Goal: Task Accomplishment & Management: Use online tool/utility

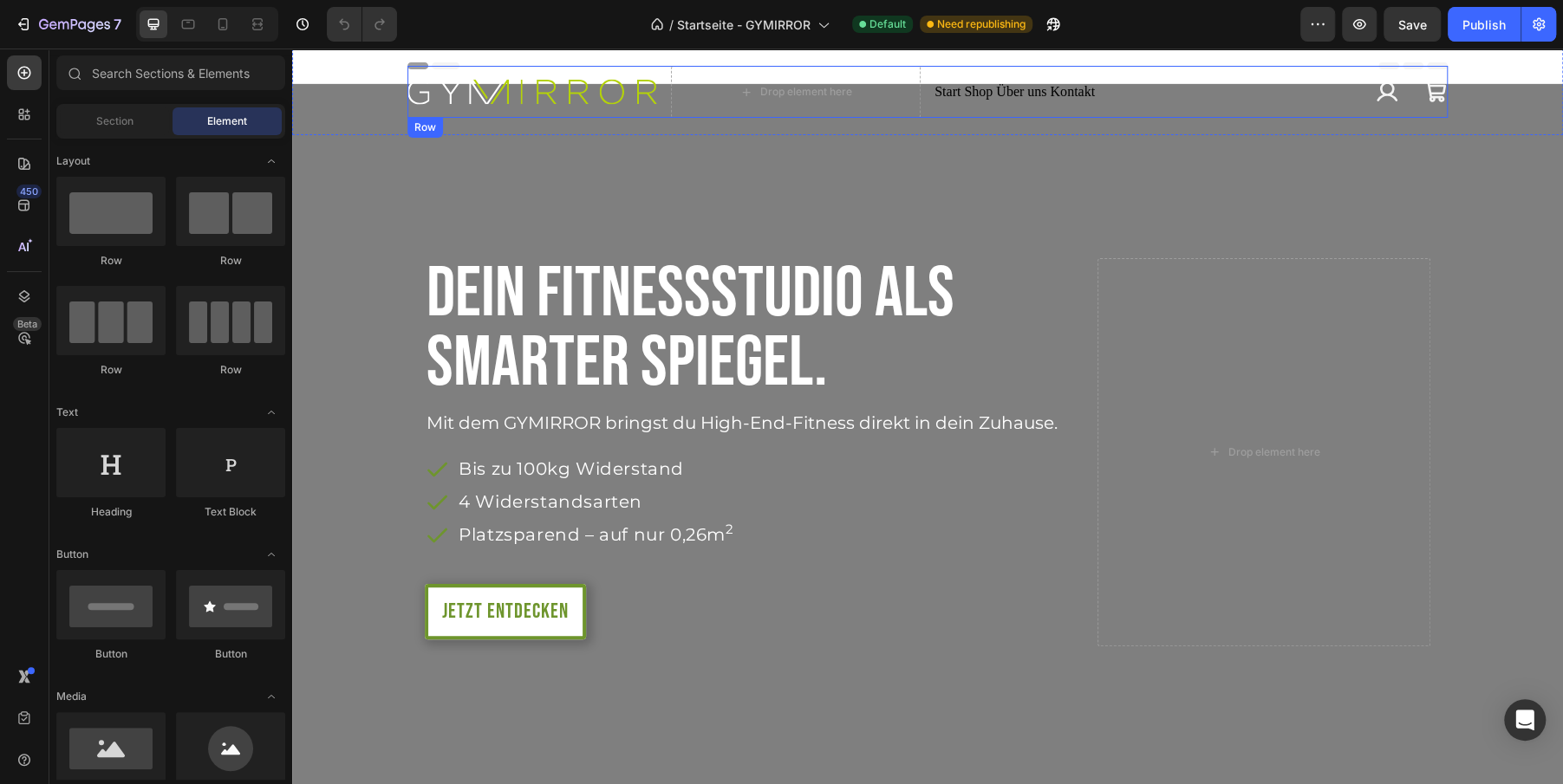
click at [1177, 103] on div "Start Shop Über uns Kontakt Custom Code Row" at bounding box center [1142, 92] width 416 height 52
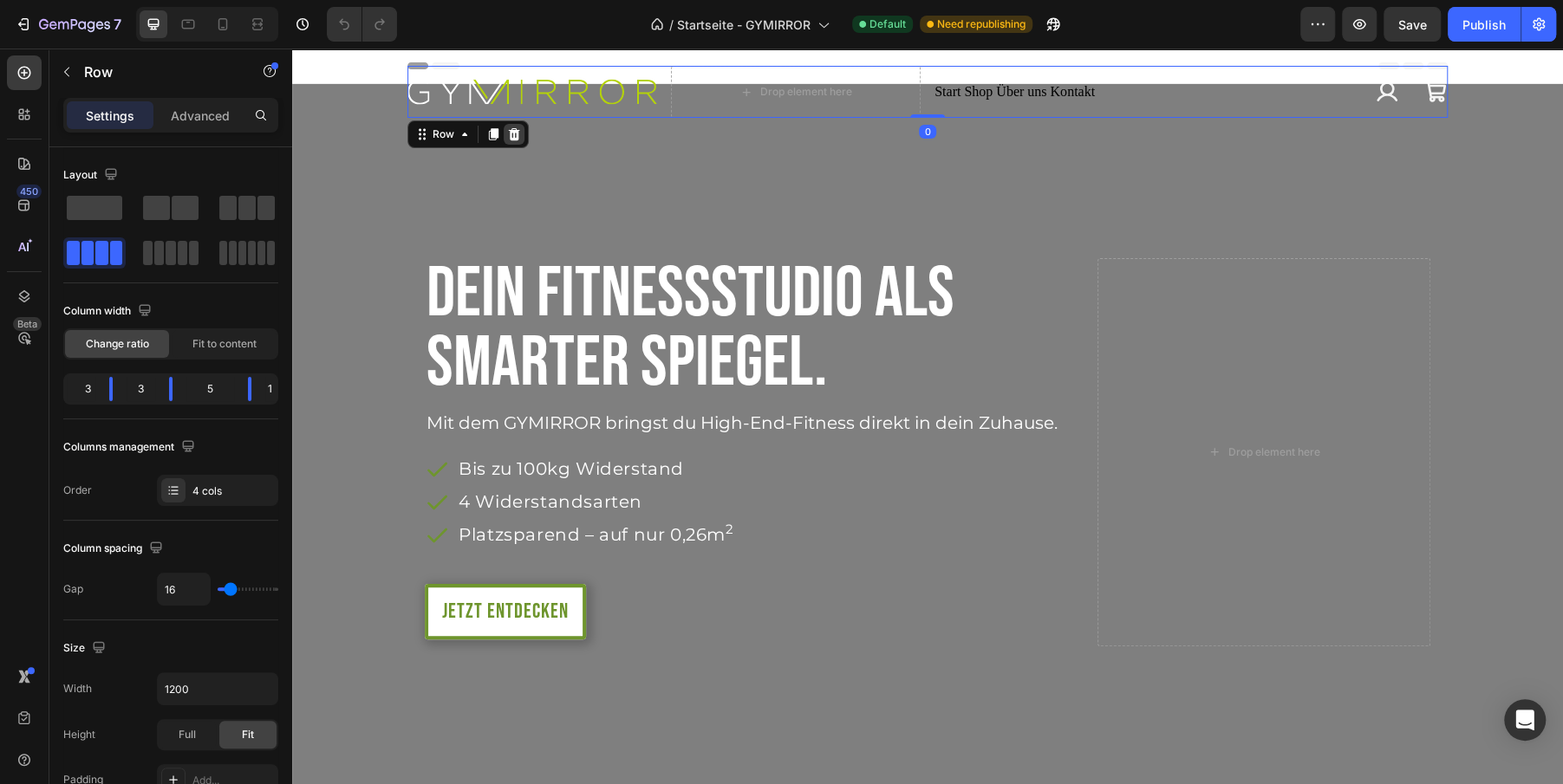
click at [510, 138] on icon at bounding box center [515, 134] width 11 height 12
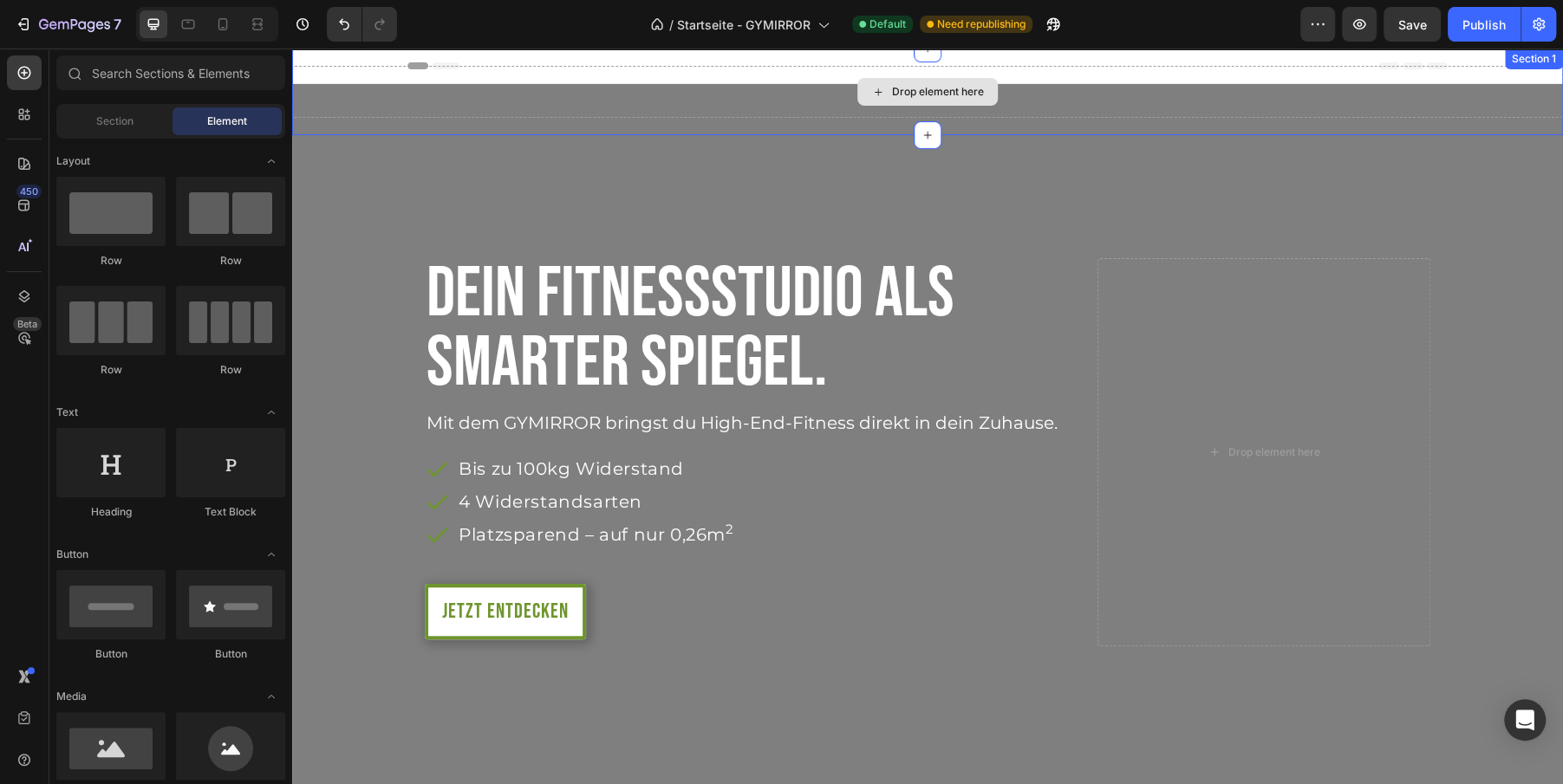
click at [721, 110] on div "Drop element here" at bounding box center [927, 92] width 1271 height 52
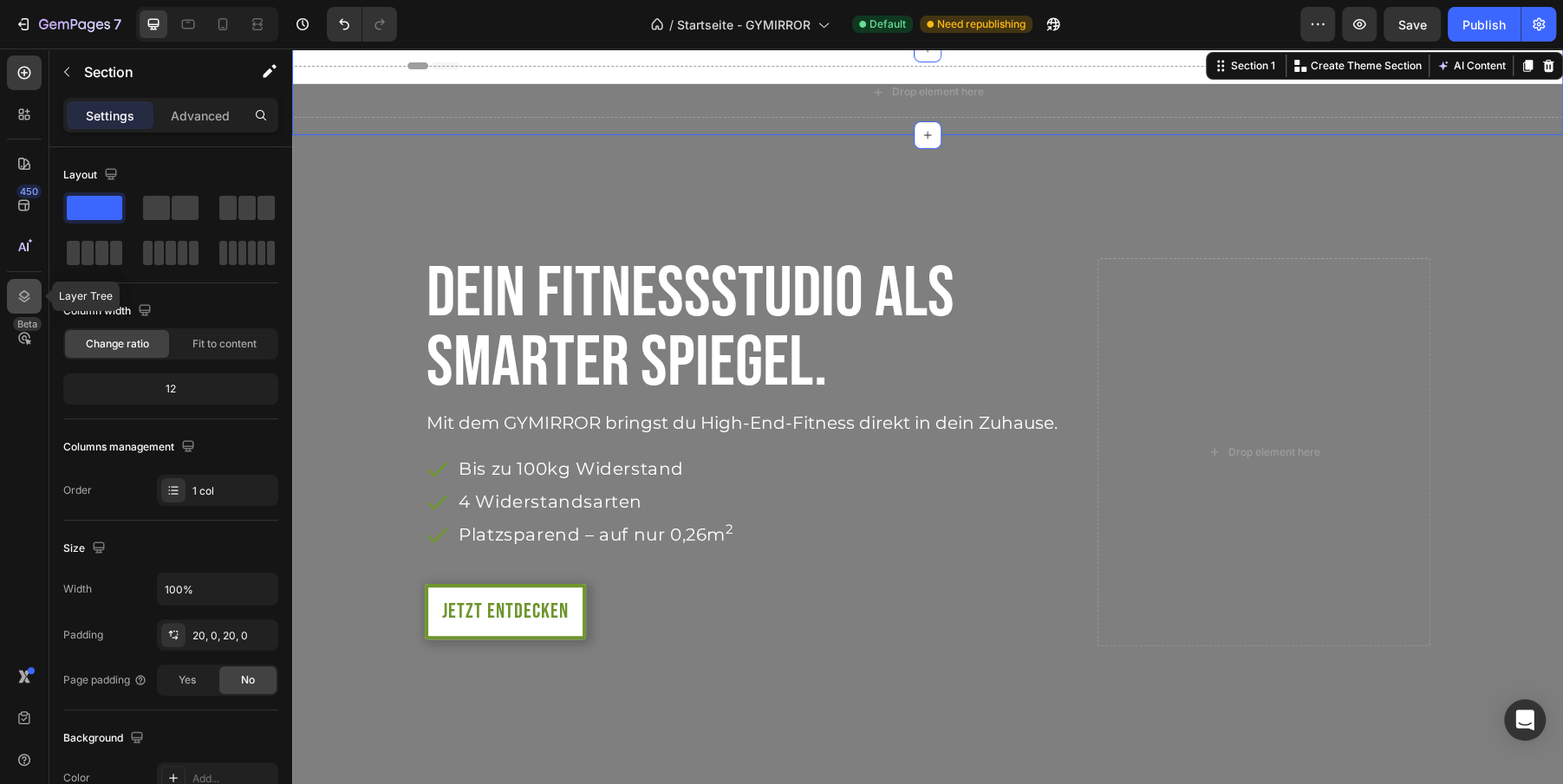
click at [23, 298] on icon at bounding box center [25, 296] width 11 height 12
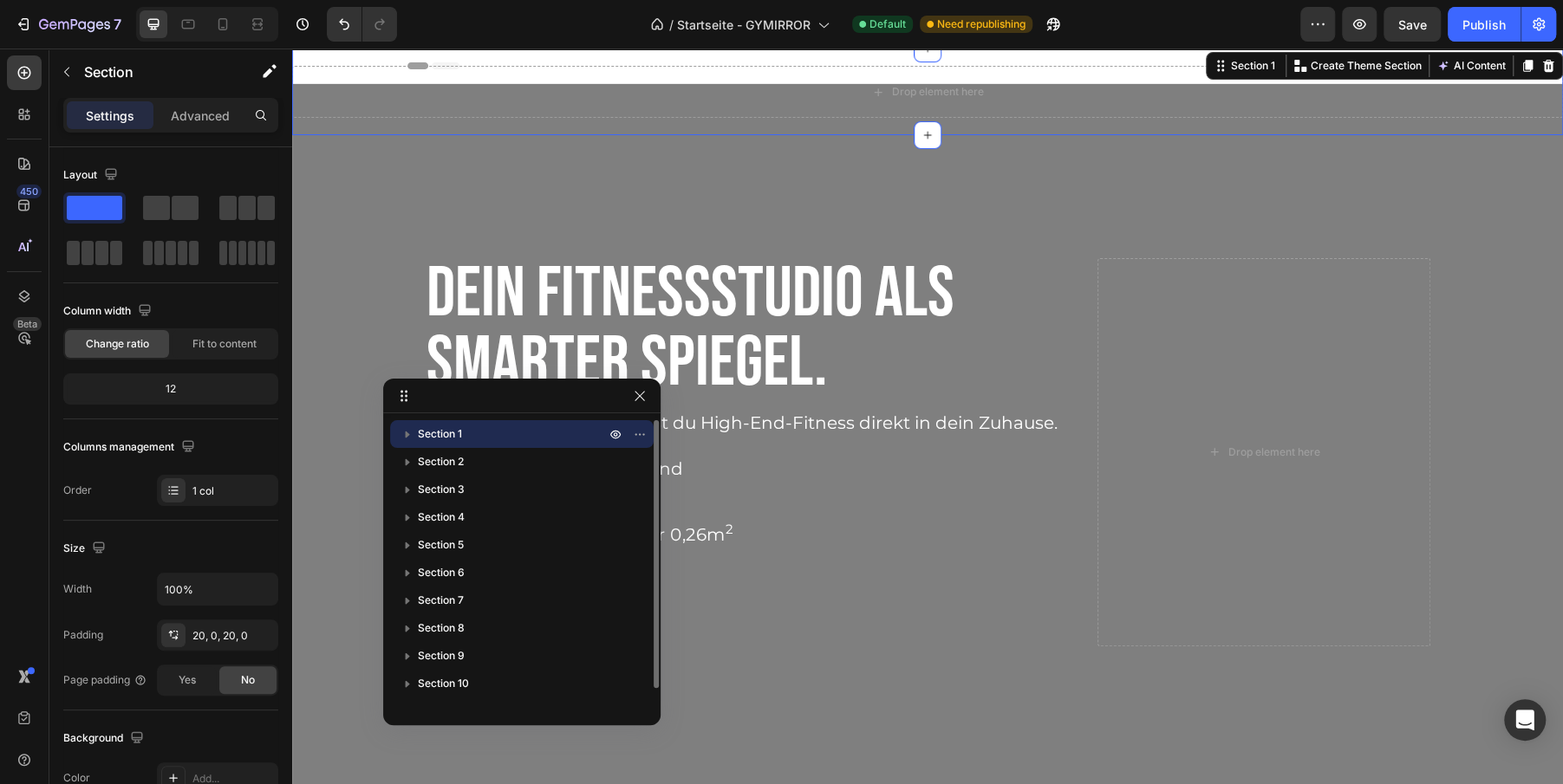
click at [404, 435] on icon "button" at bounding box center [407, 435] width 17 height 17
click at [649, 435] on button "button" at bounding box center [640, 435] width 21 height 21
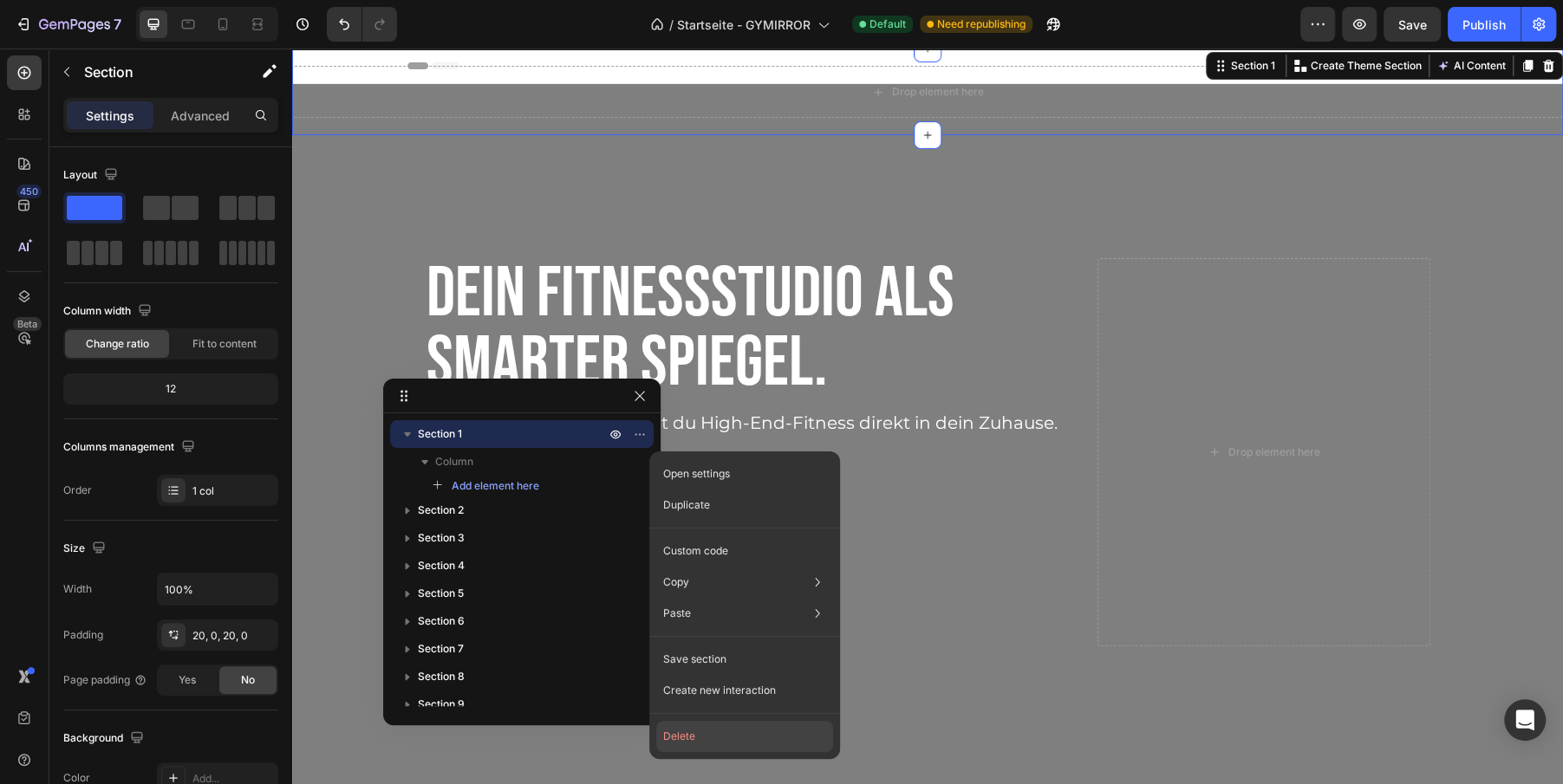
click at [713, 729] on button "Delete" at bounding box center [745, 736] width 177 height 31
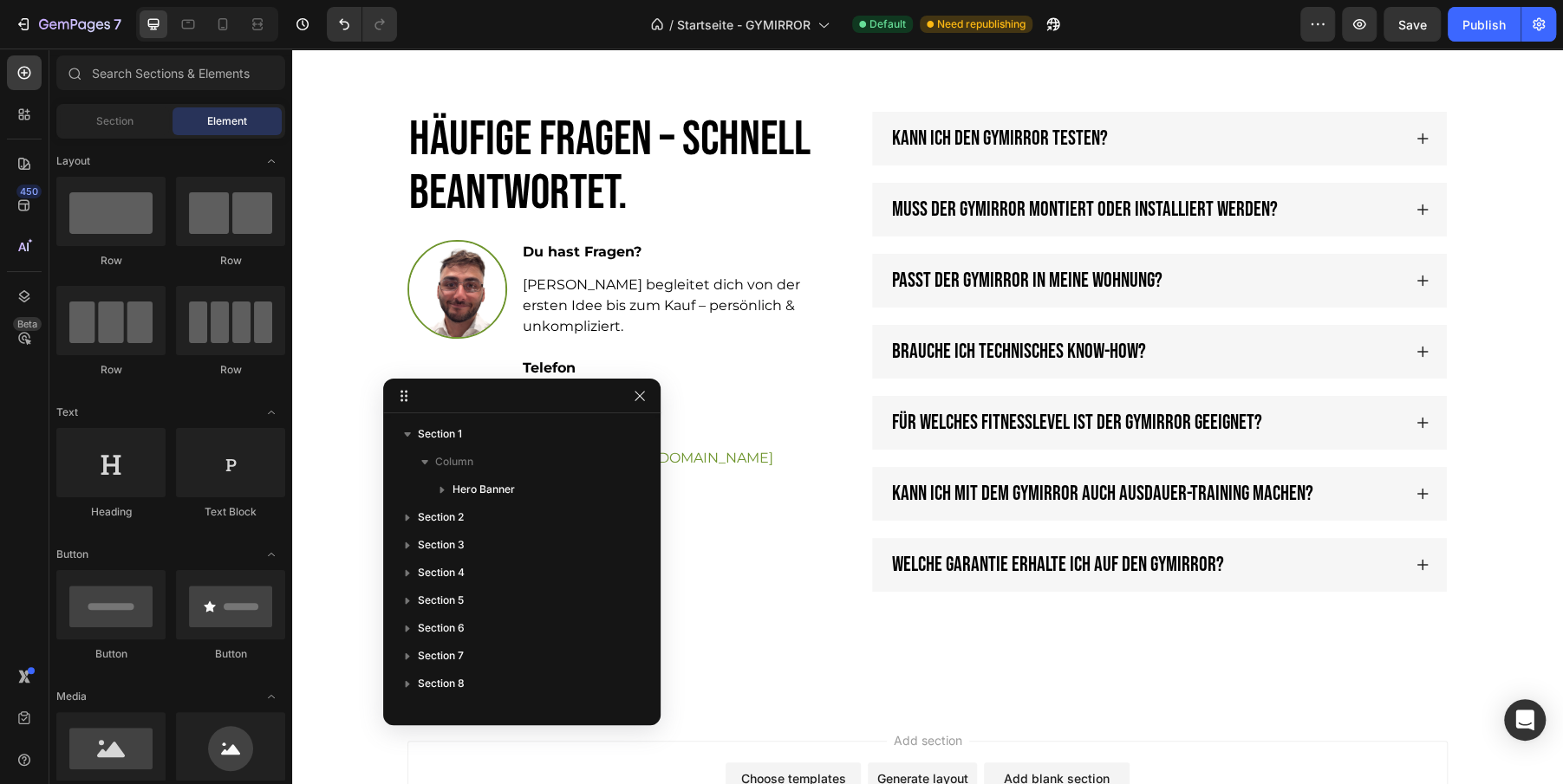
scroll to position [4795, 0]
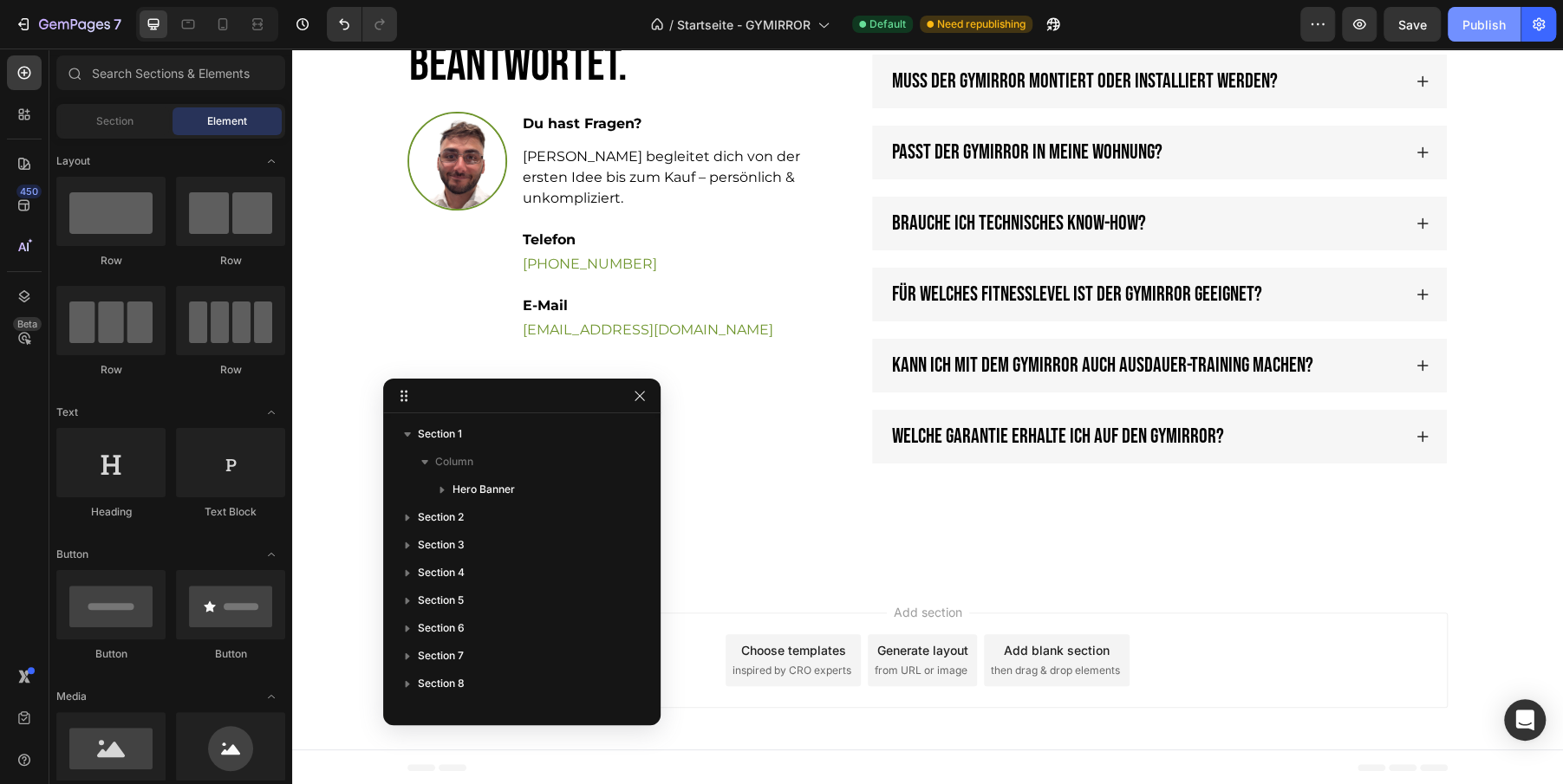
click at [1492, 16] on div "Publish" at bounding box center [1485, 25] width 43 height 18
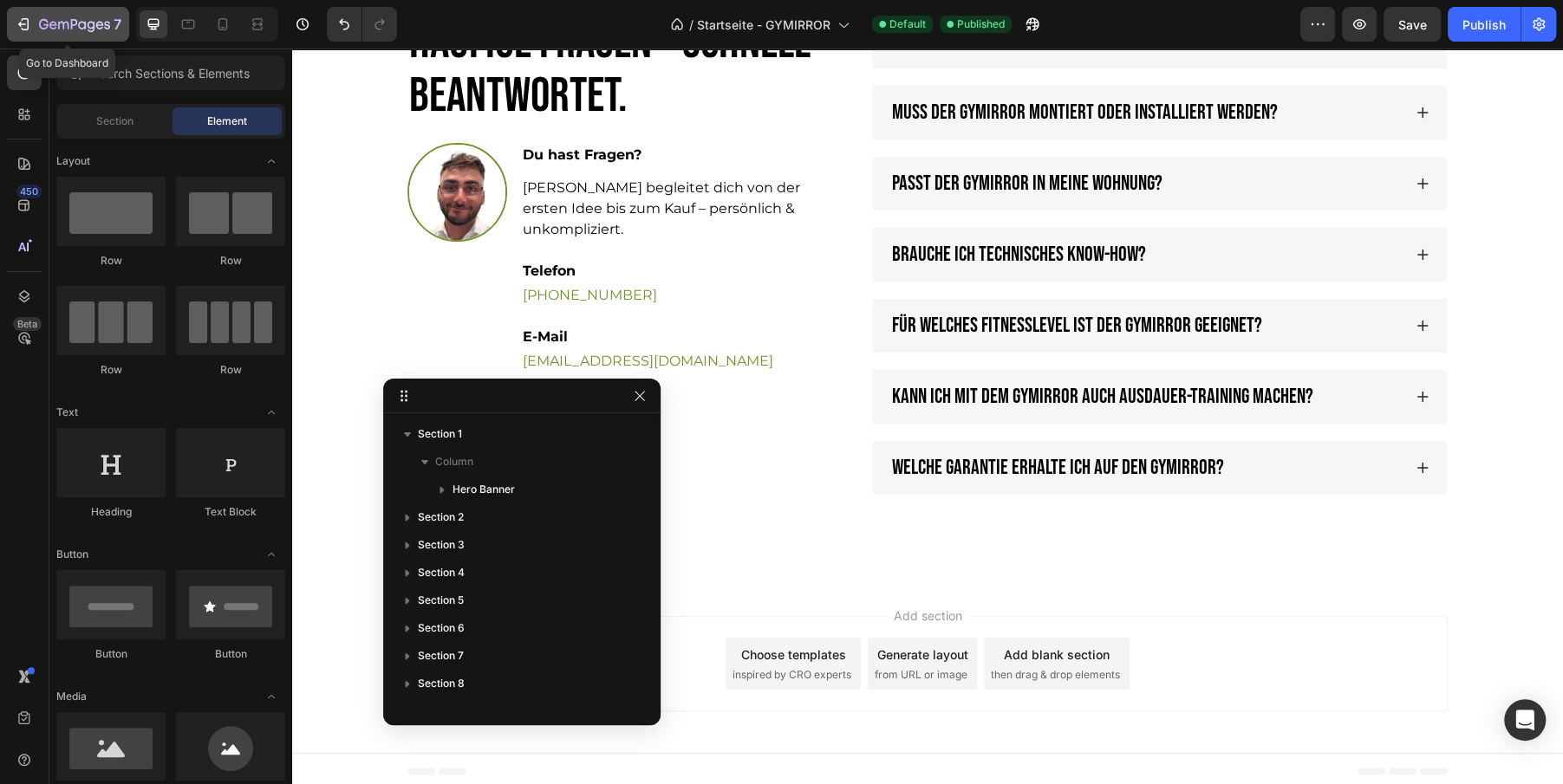
click at [28, 26] on icon "button" at bounding box center [24, 25] width 17 height 17
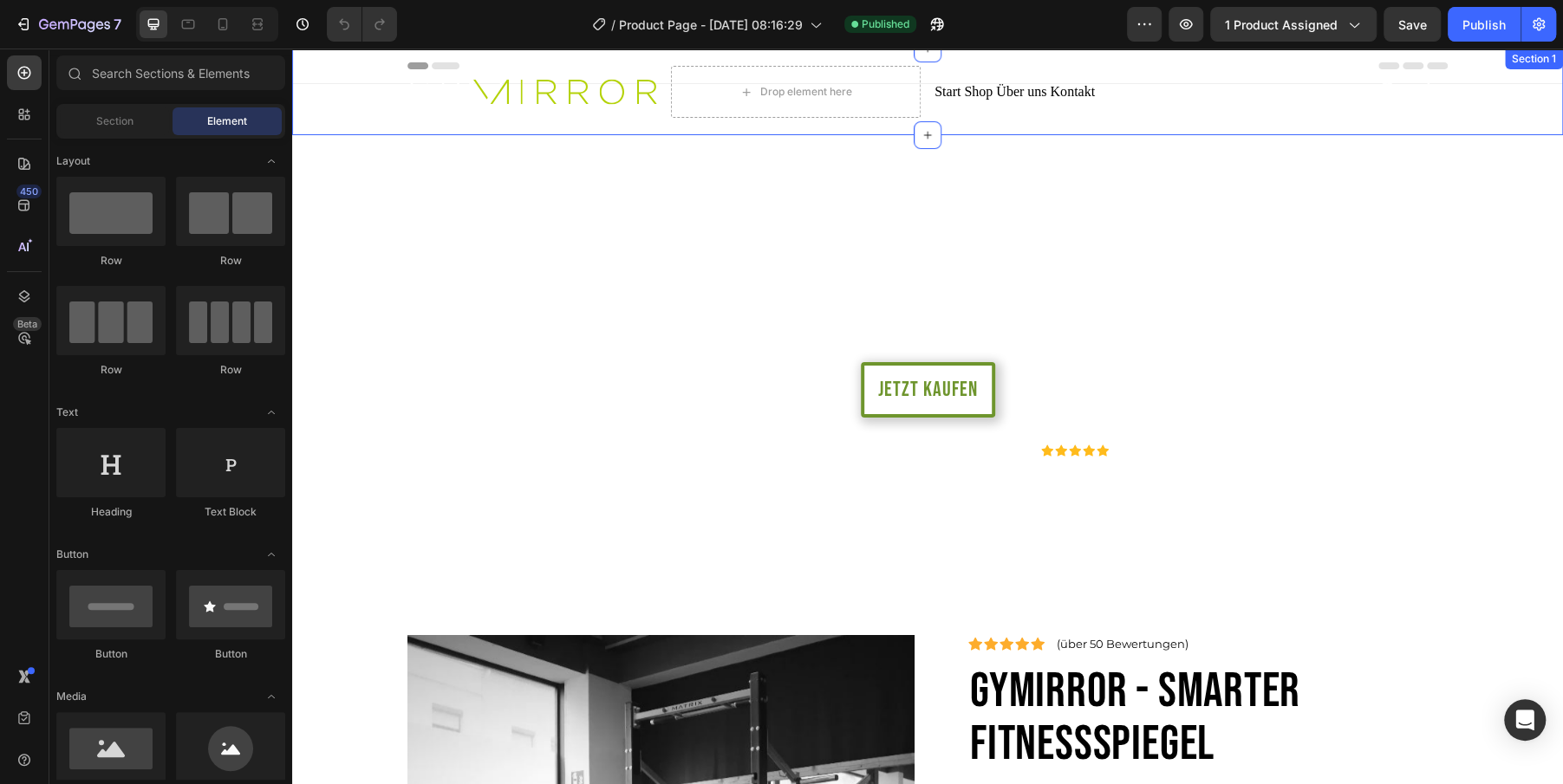
click at [364, 119] on div "Image Drop element here Start Shop Über uns Kontakt Custom Code Row Icon Icon R…" at bounding box center [927, 92] width 1271 height 87
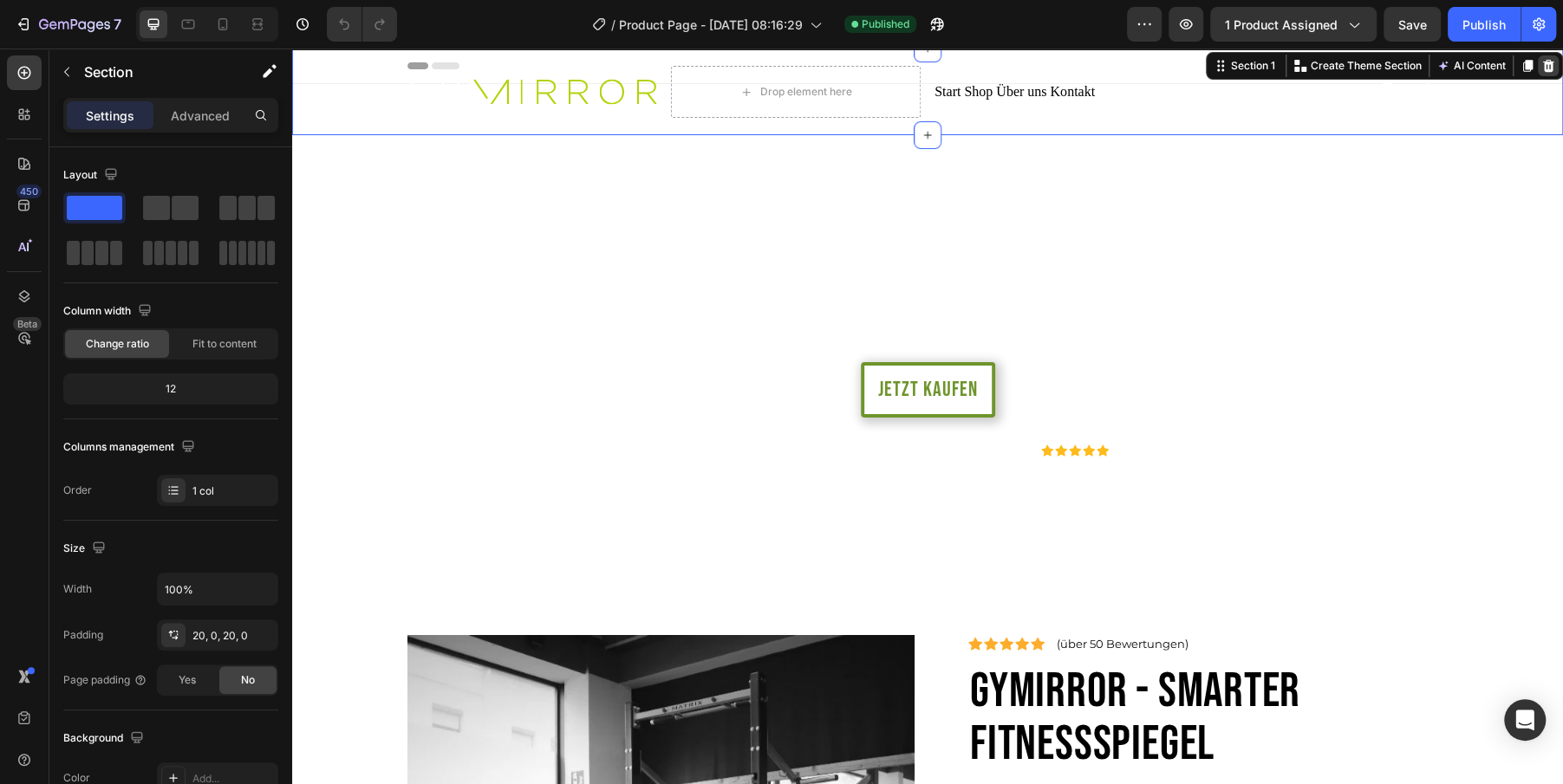
click at [1549, 64] on icon at bounding box center [1549, 65] width 11 height 12
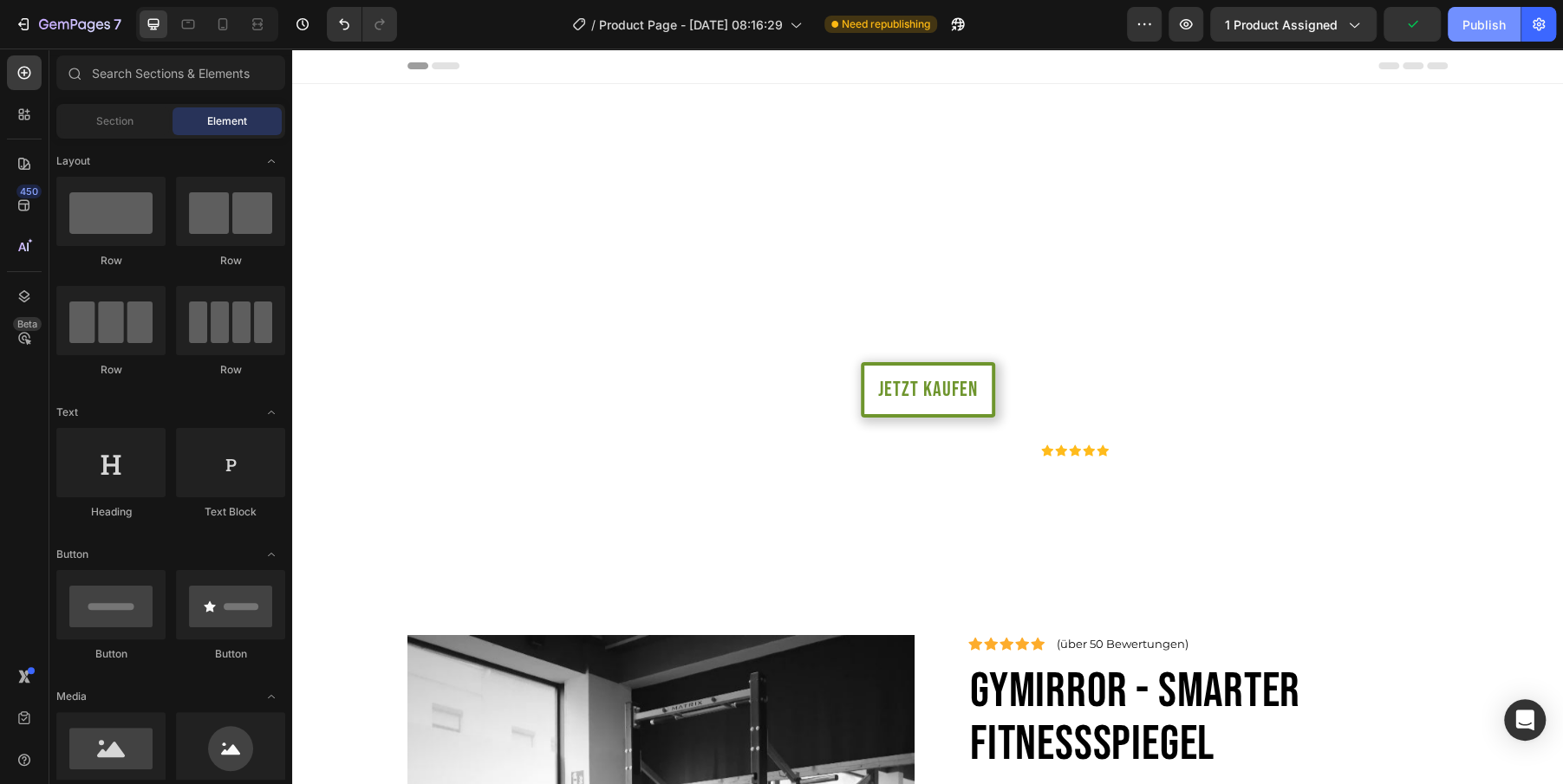
click at [1483, 7] on button "Publish" at bounding box center [1484, 24] width 73 height 35
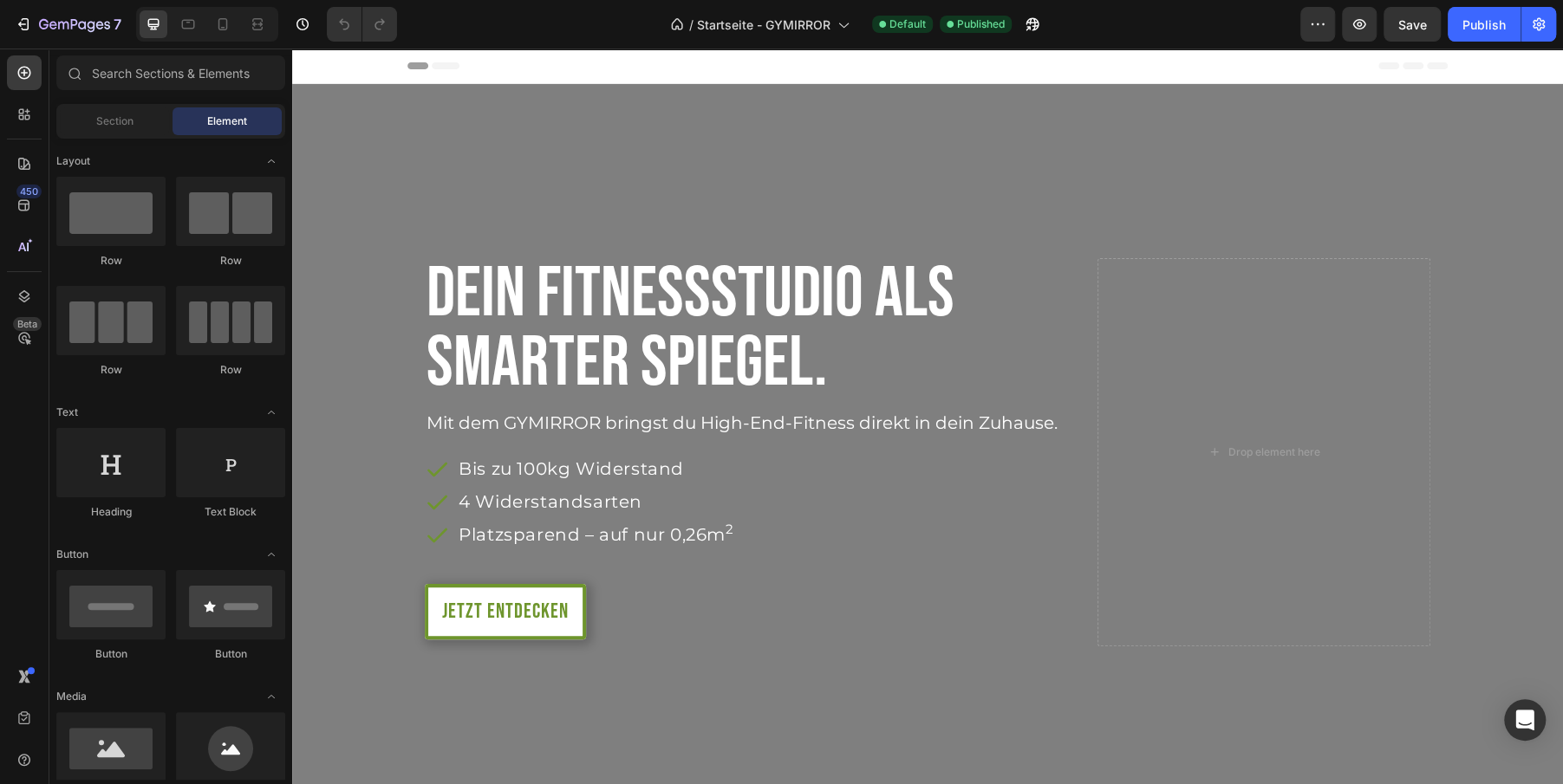
click at [453, 77] on div "Header" at bounding box center [927, 65] width 1040 height 35
click at [340, 60] on span "Header" at bounding box center [344, 66] width 38 height 17
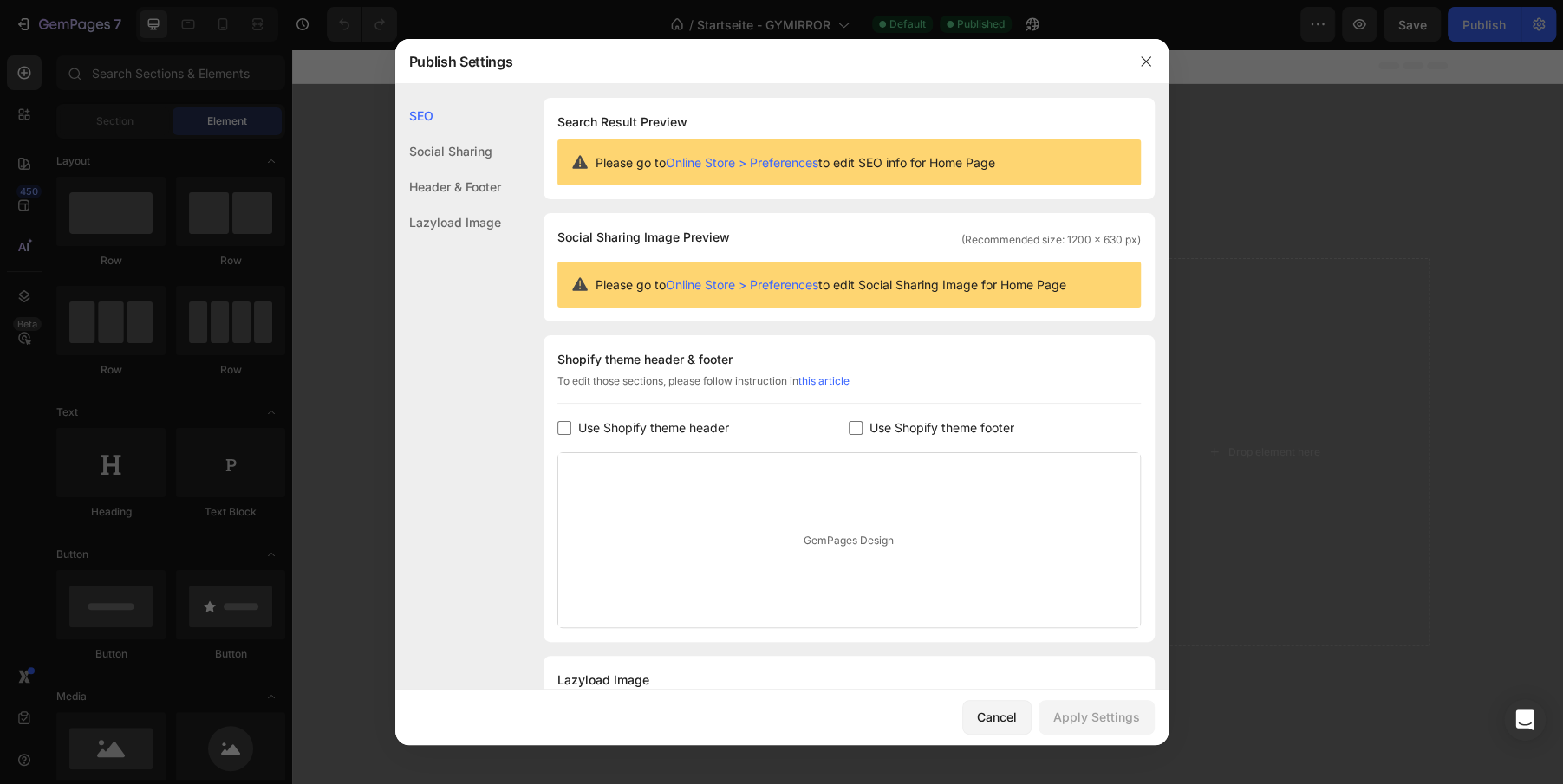
click at [454, 188] on div "Header & Footer" at bounding box center [448, 187] width 106 height 36
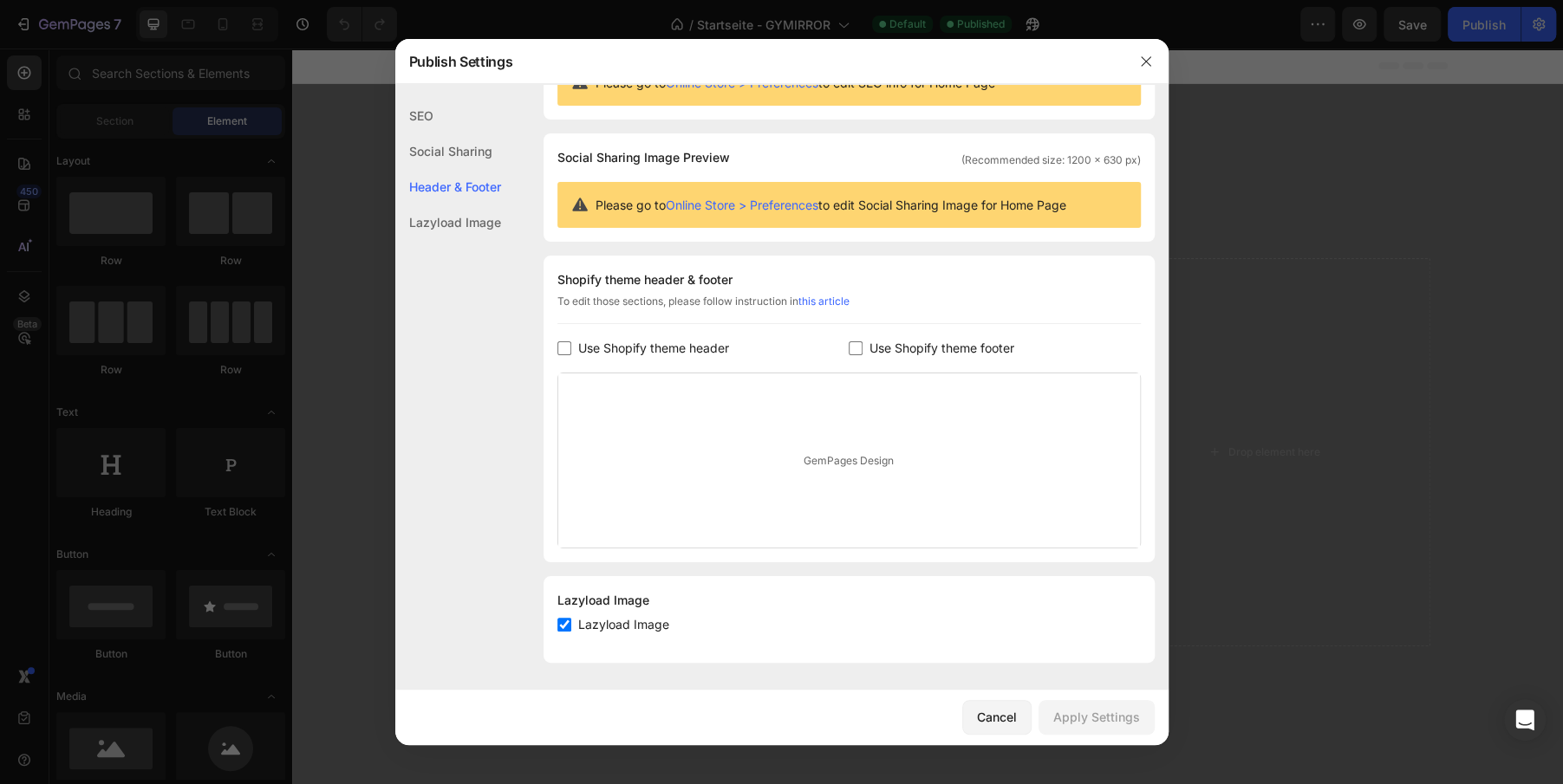
click at [647, 349] on span "Use Shopify theme header" at bounding box center [654, 349] width 151 height 21
checkbox input "true"
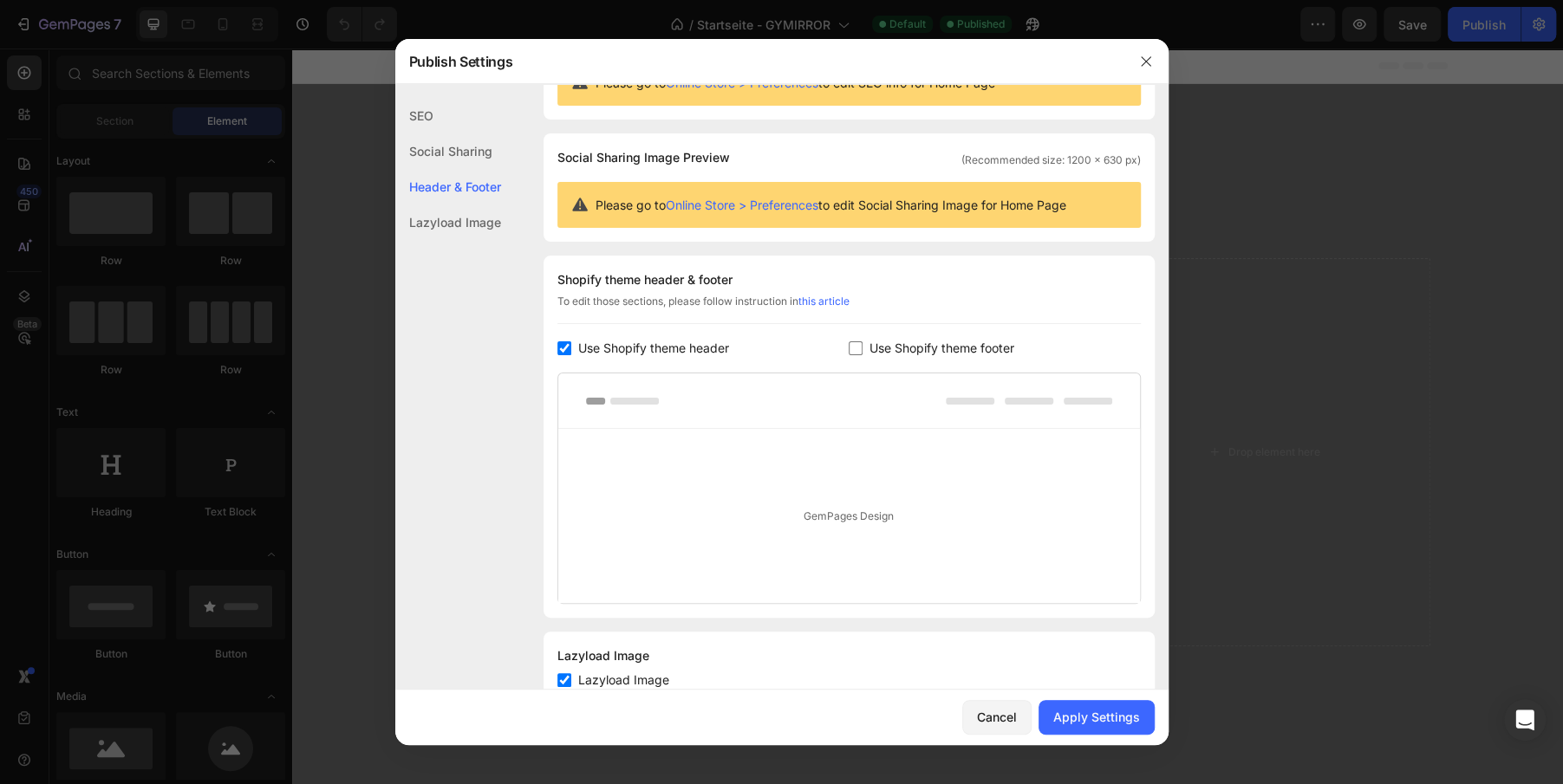
click at [939, 352] on span "Use Shopify theme footer" at bounding box center [941, 349] width 145 height 21
checkbox input "true"
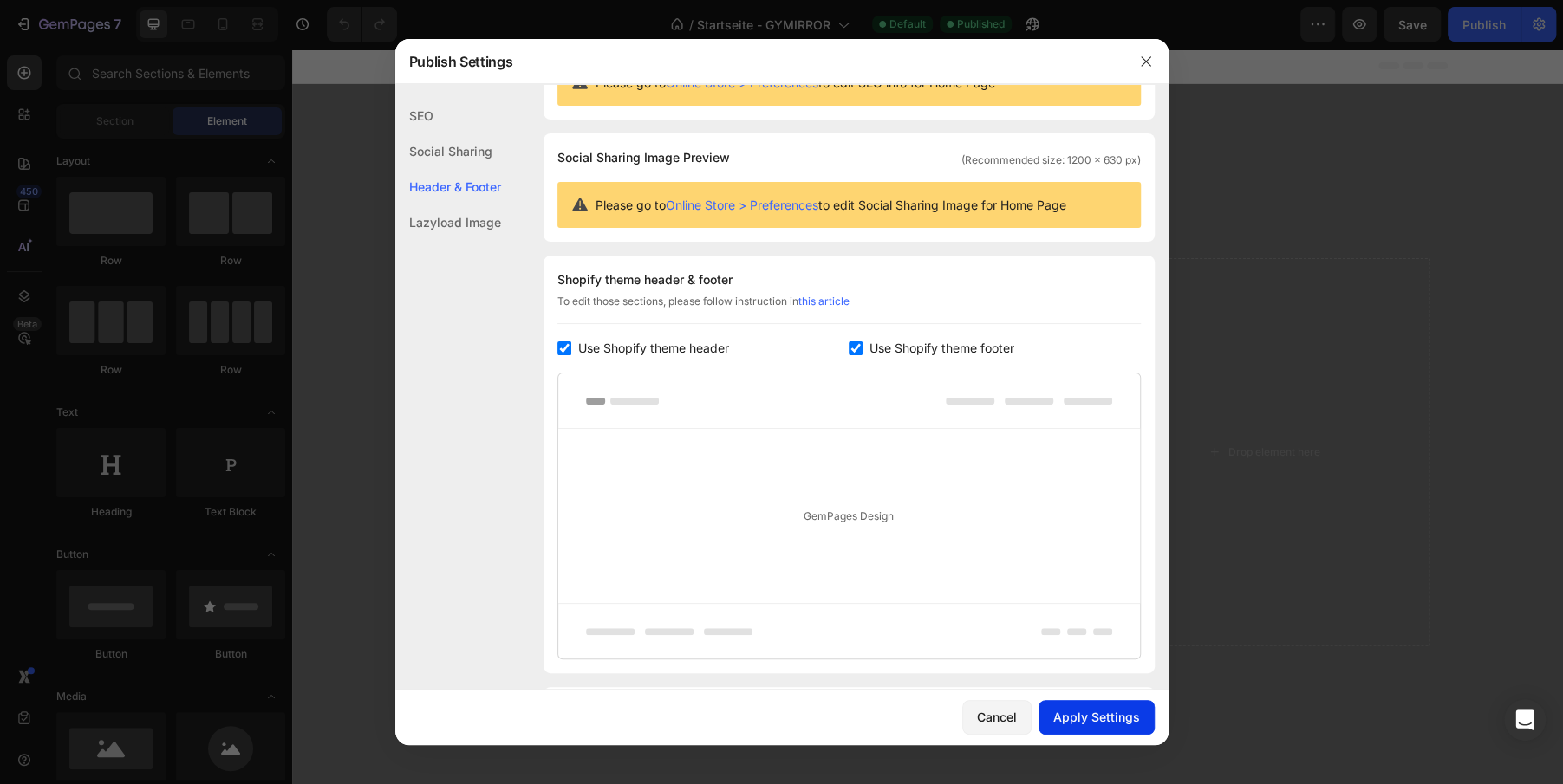
click at [1075, 709] on div "Apply Settings" at bounding box center [1097, 717] width 87 height 18
click at [1284, 264] on div at bounding box center [782, 392] width 1563 height 784
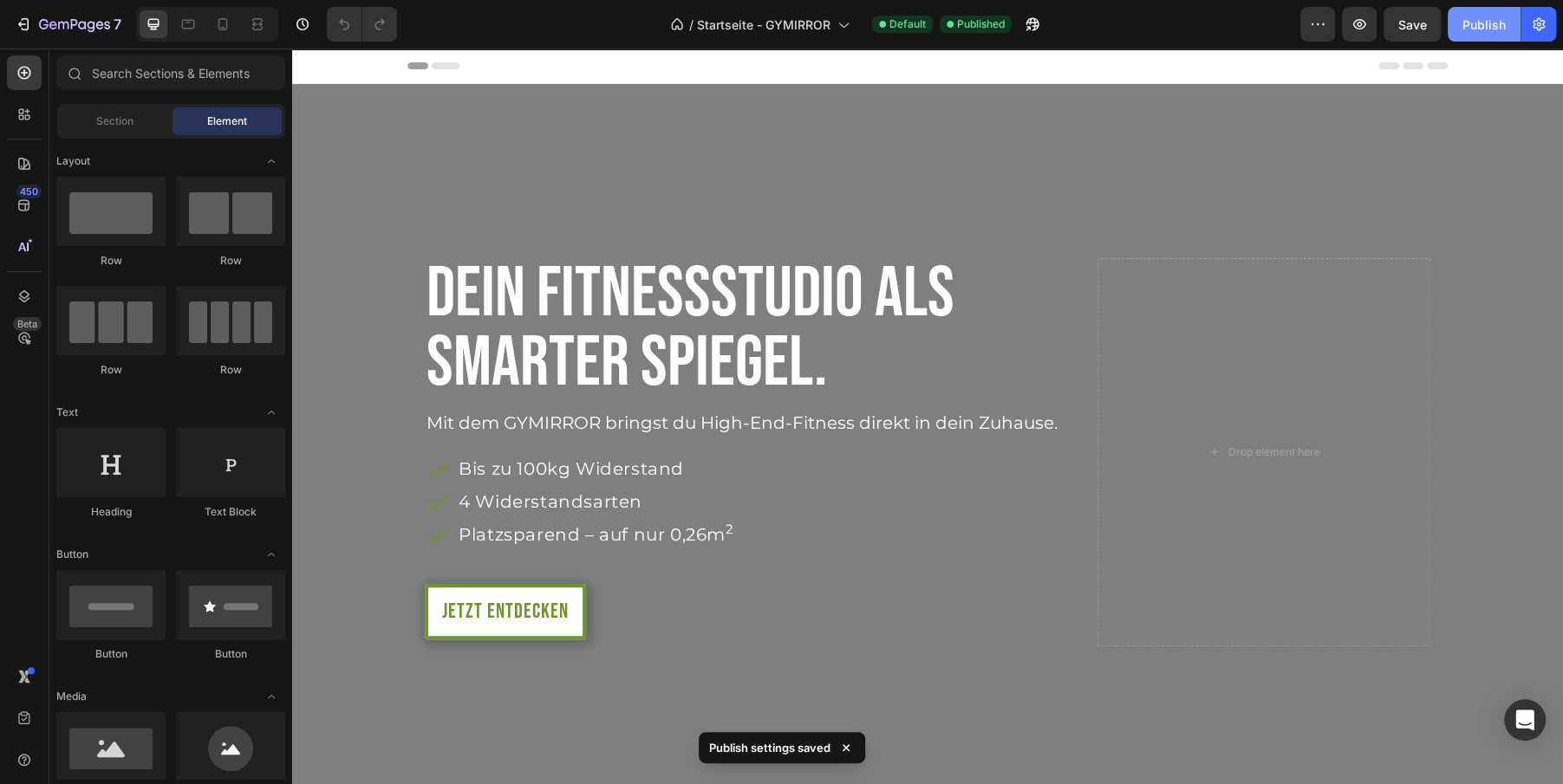
click at [1479, 33] on div "Publish" at bounding box center [1485, 25] width 43 height 18
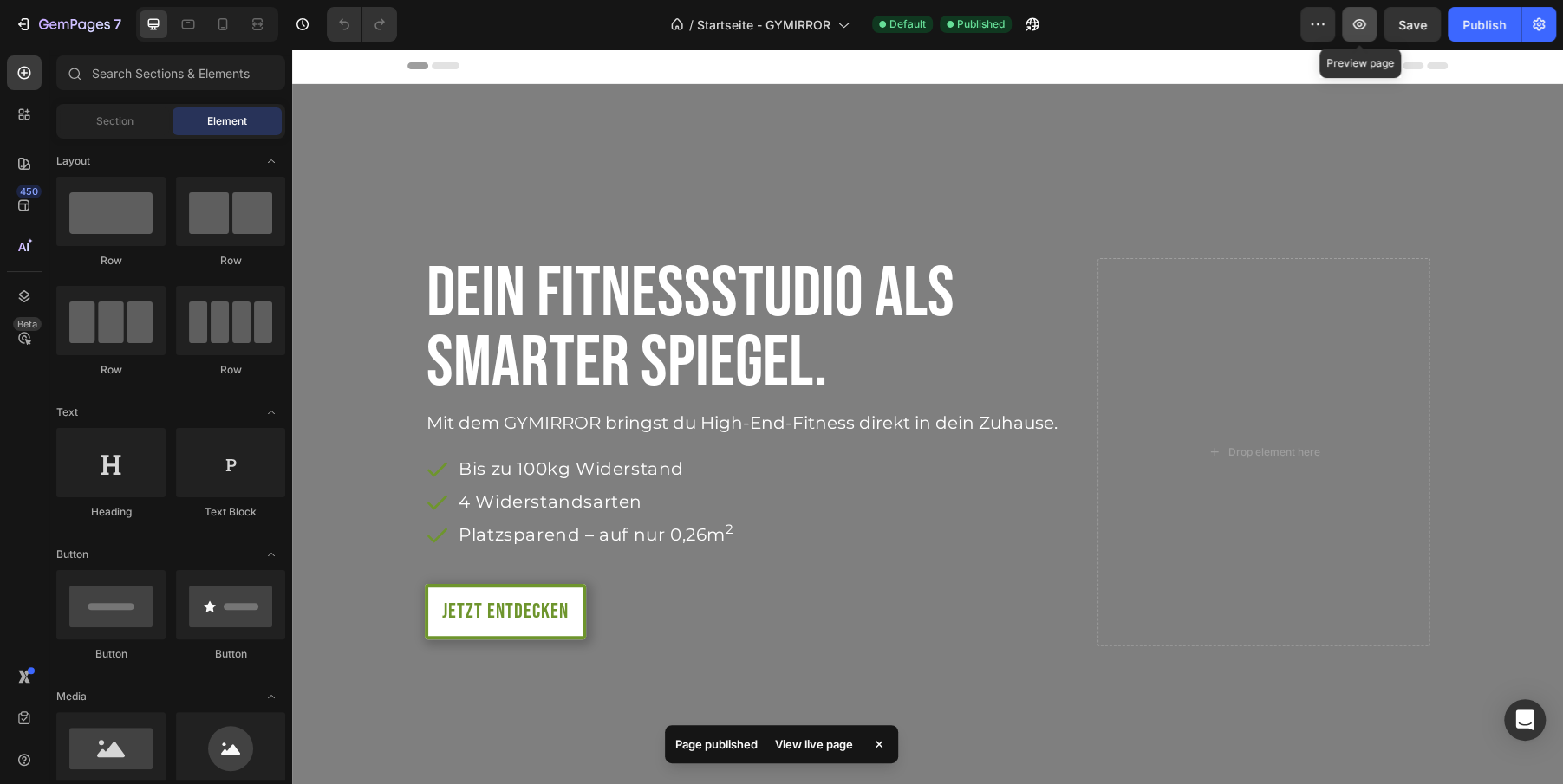
click at [1352, 23] on icon "button" at bounding box center [1360, 25] width 17 height 17
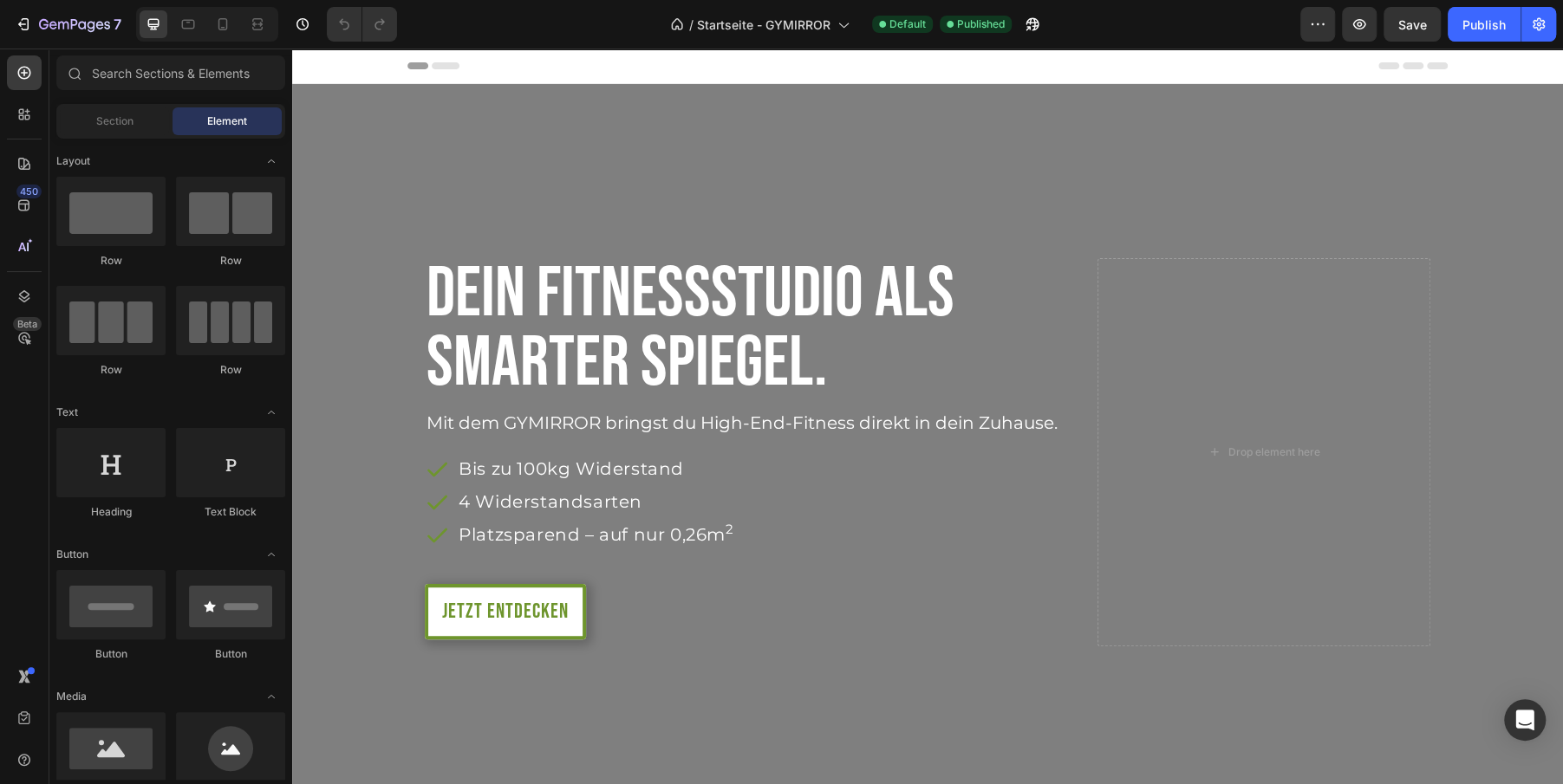
click at [427, 68] on icon at bounding box center [433, 65] width 52 height 7
click at [338, 68] on span "Header" at bounding box center [344, 66] width 38 height 17
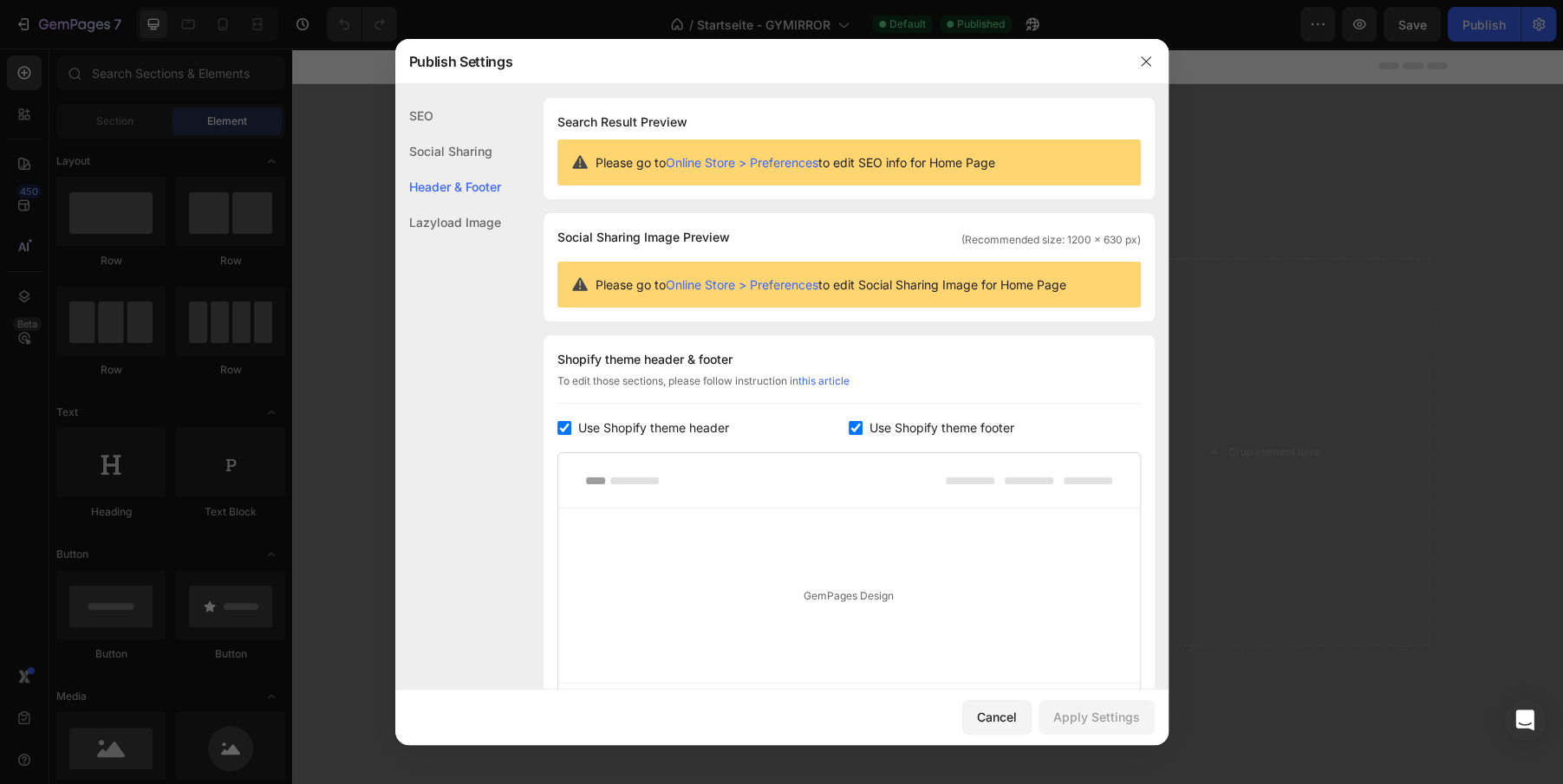
scroll to position [191, 0]
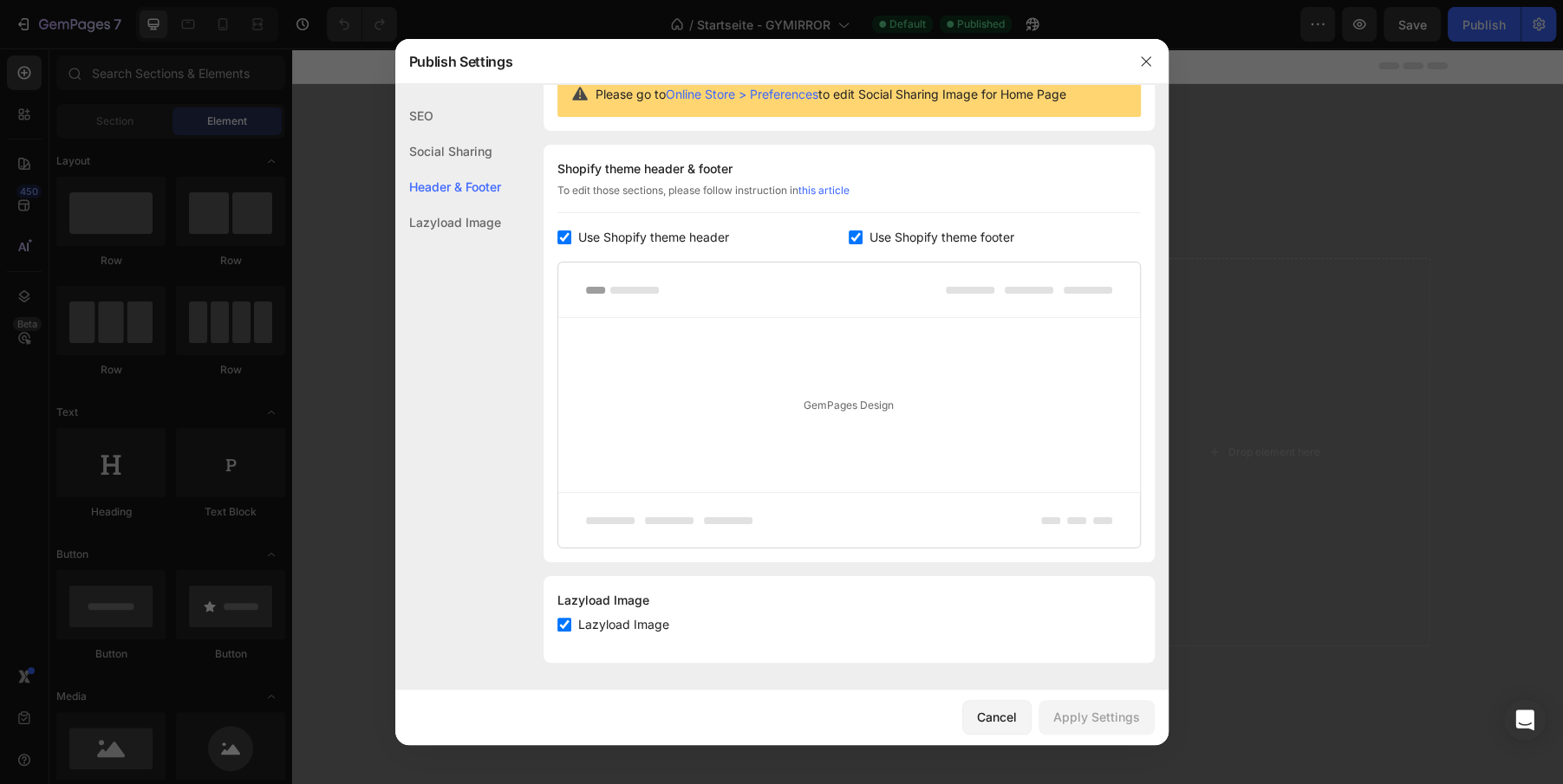
click at [640, 323] on div "GemPages Design" at bounding box center [850, 405] width 582 height 174
click at [633, 299] on div at bounding box center [850, 290] width 582 height 56
click at [815, 357] on div "GemPages Design" at bounding box center [850, 405] width 582 height 174
click at [813, 417] on div "GemPages Design" at bounding box center [850, 405] width 582 height 174
click at [440, 220] on div "Lazyload Image" at bounding box center [448, 223] width 106 height 36
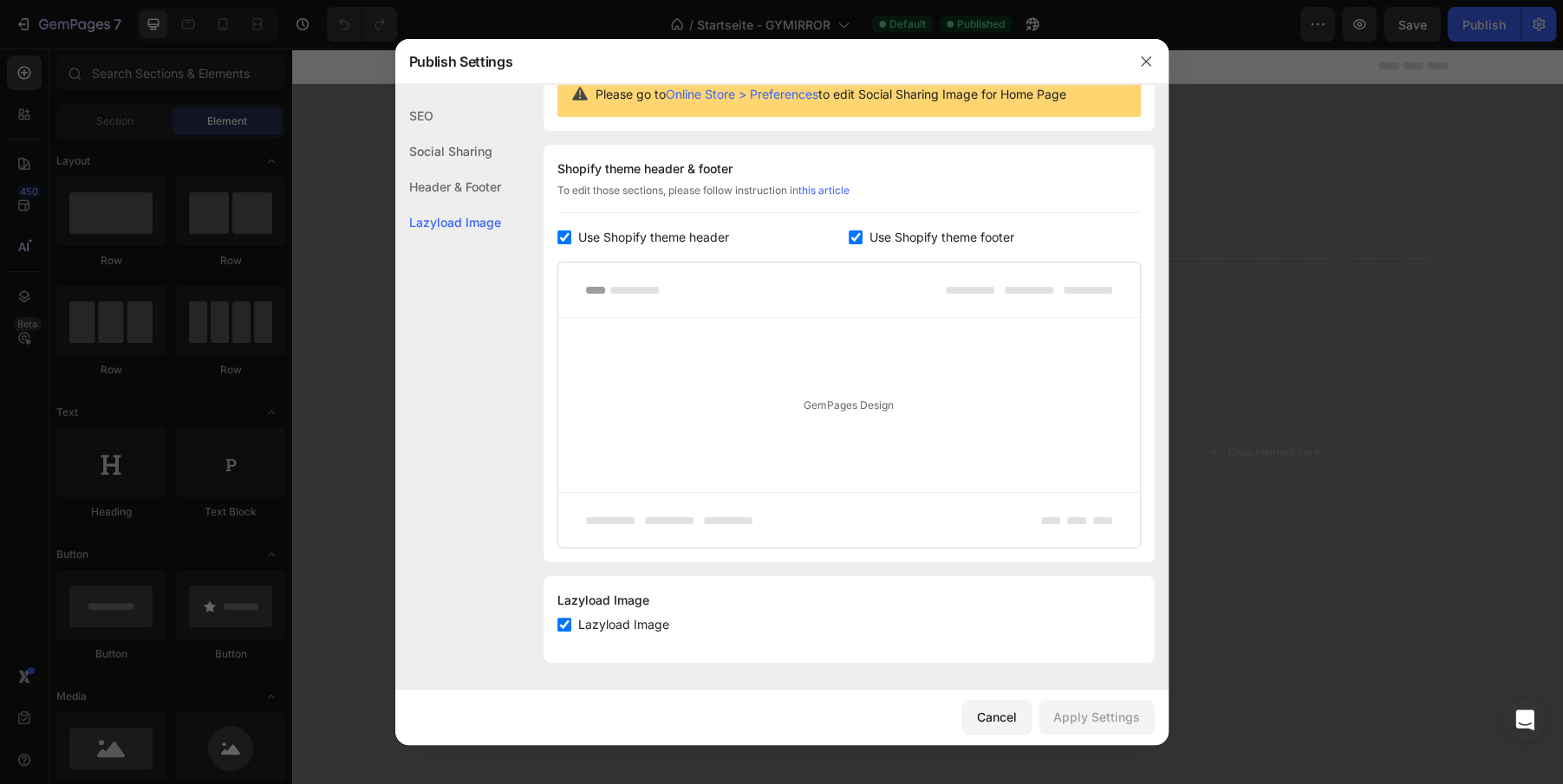
click at [462, 188] on div "Header & Footer" at bounding box center [448, 187] width 106 height 36
click at [451, 152] on div "Social Sharing" at bounding box center [448, 151] width 106 height 36
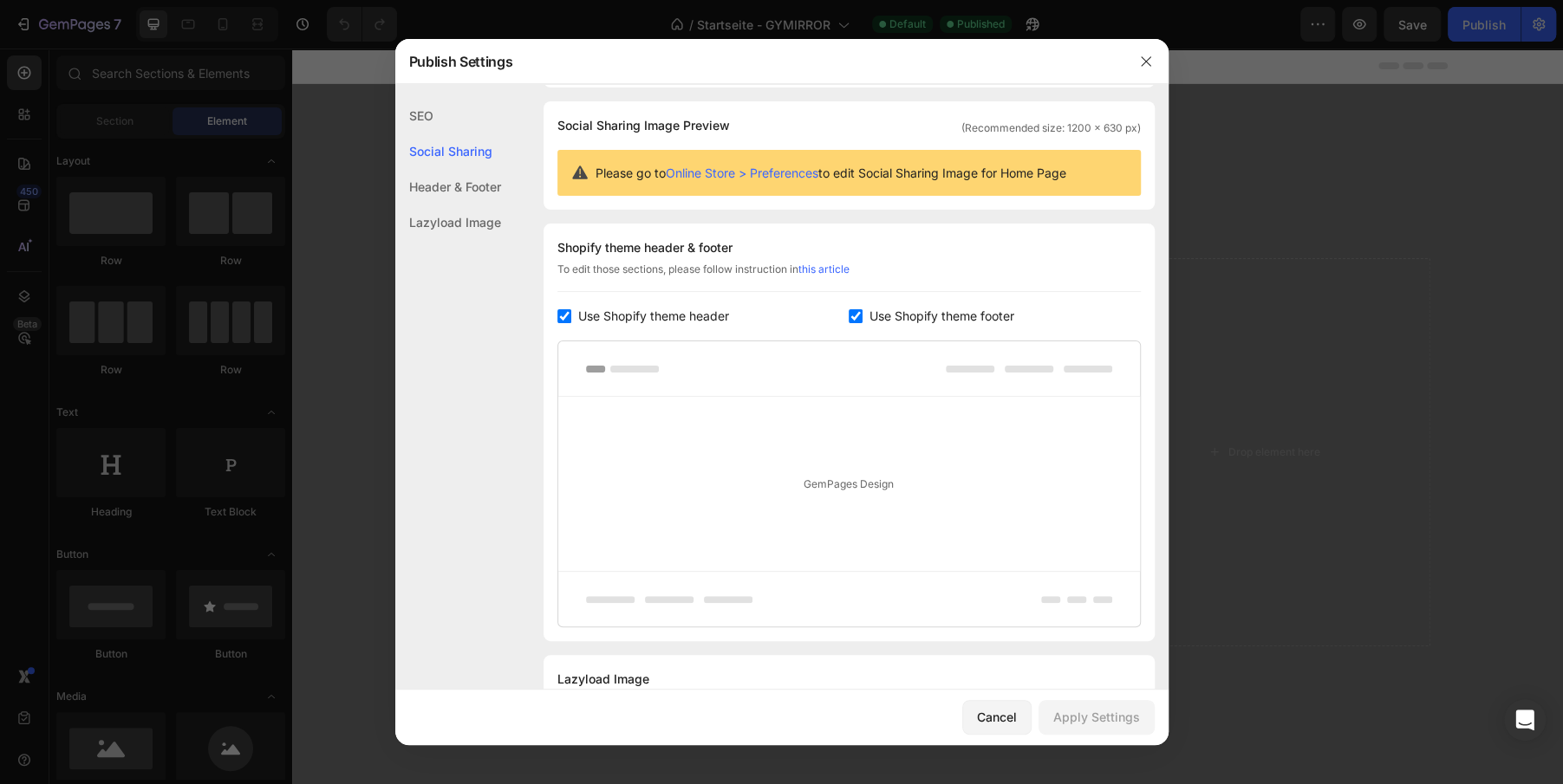
click at [418, 116] on div "SEO" at bounding box center [448, 116] width 106 height 36
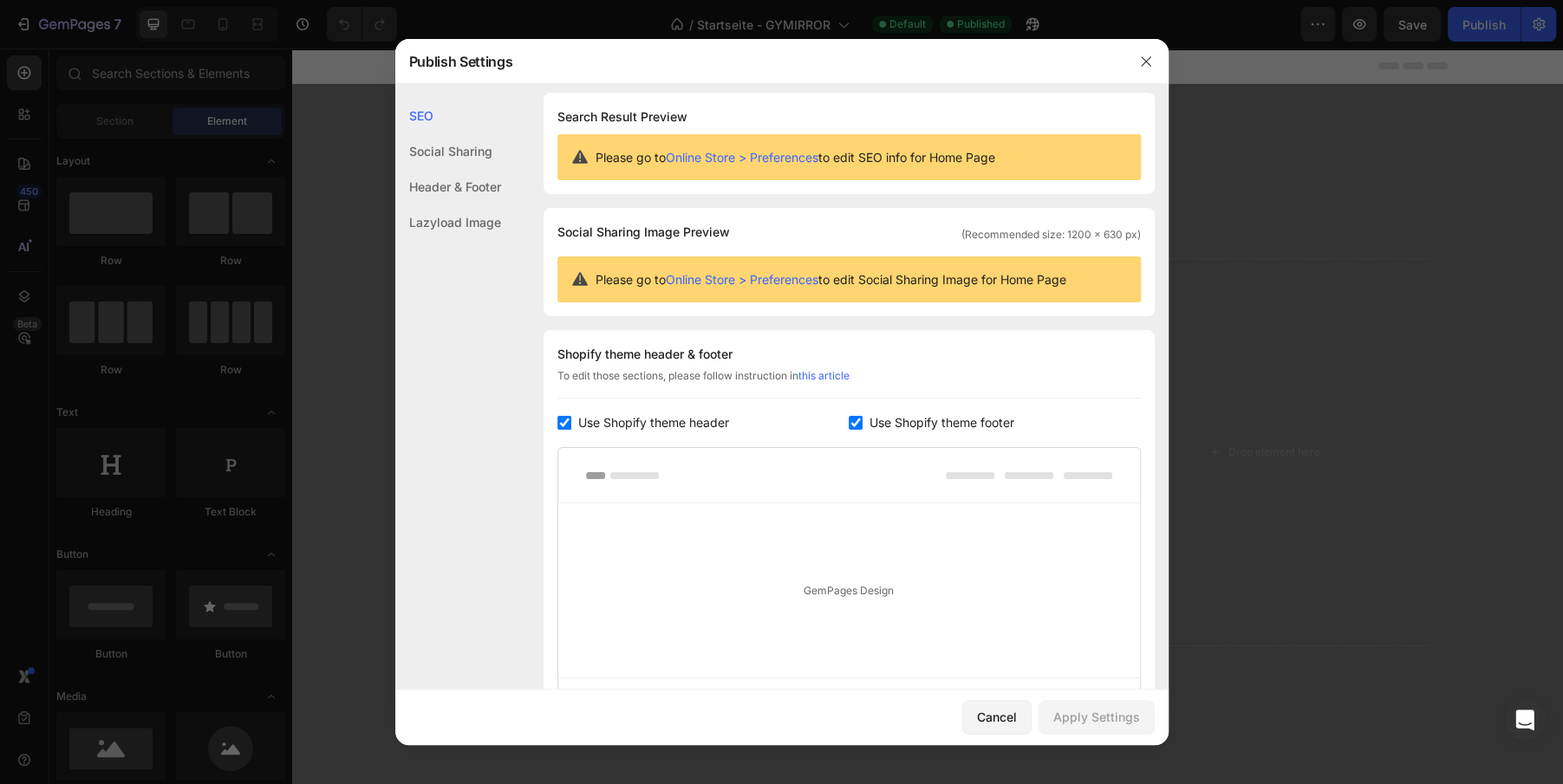
scroll to position [0, 0]
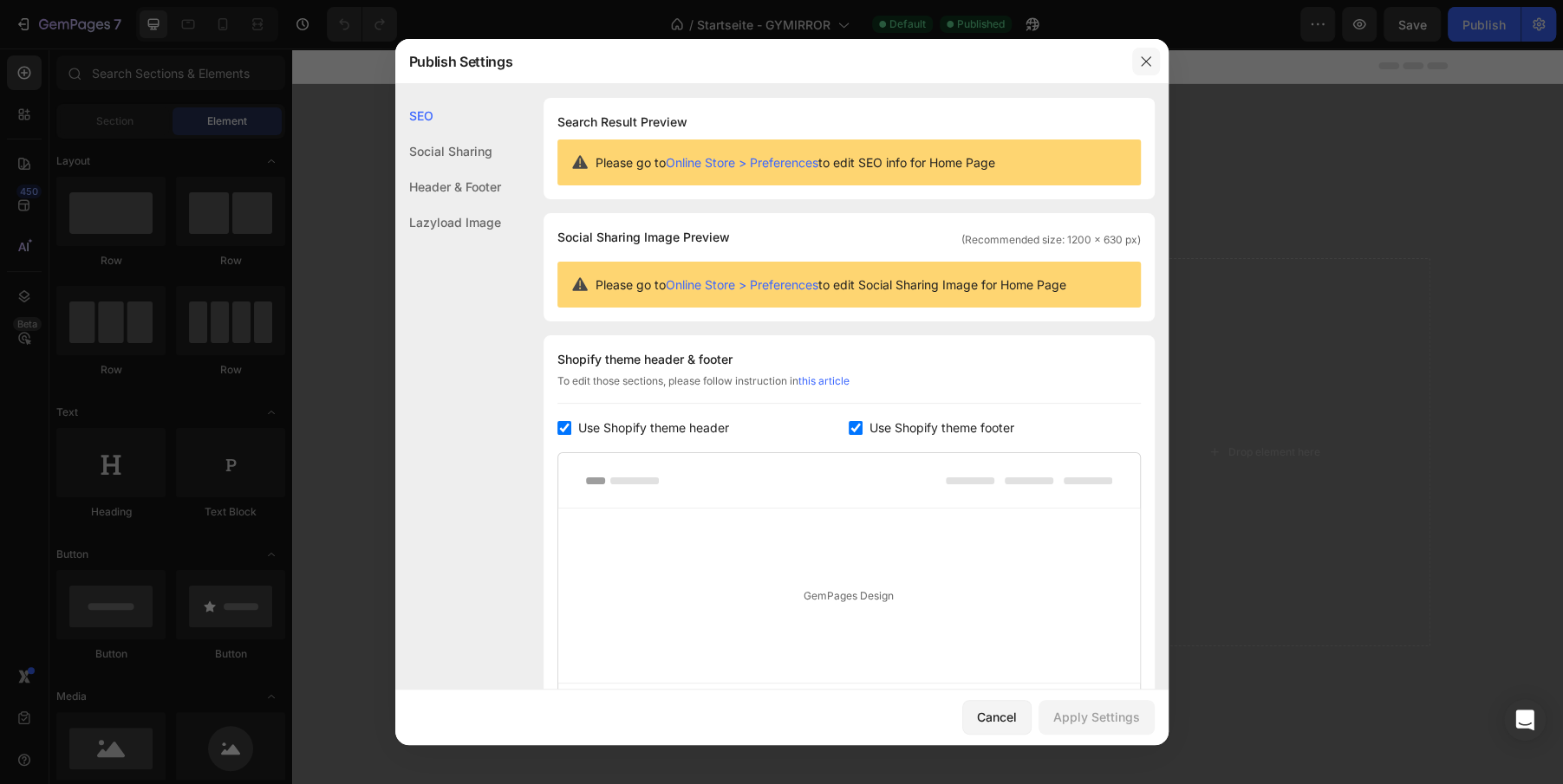
click at [1142, 61] on icon "button" at bounding box center [1146, 61] width 14 height 14
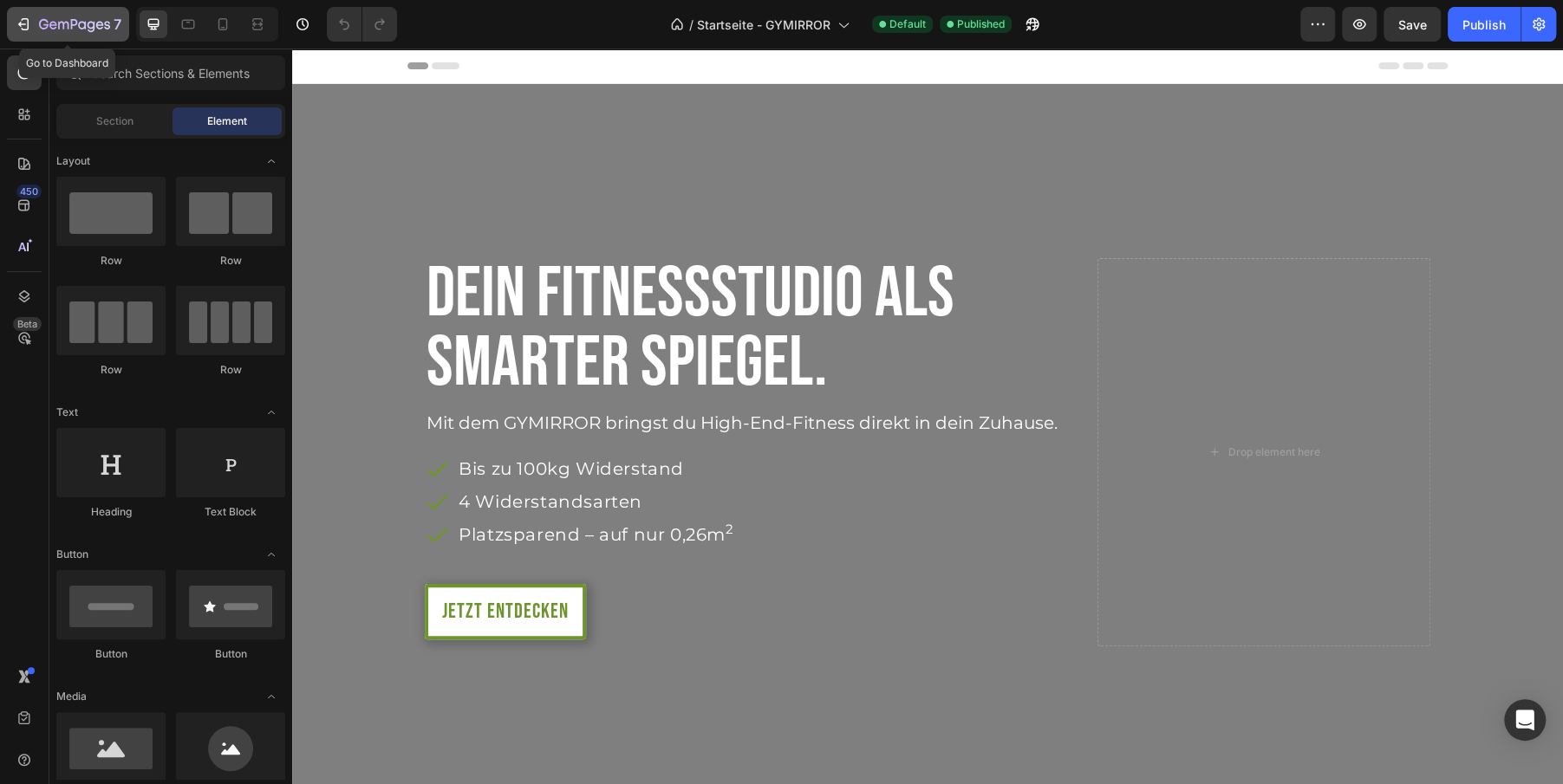
click at [43, 24] on icon "button" at bounding box center [74, 26] width 71 height 15
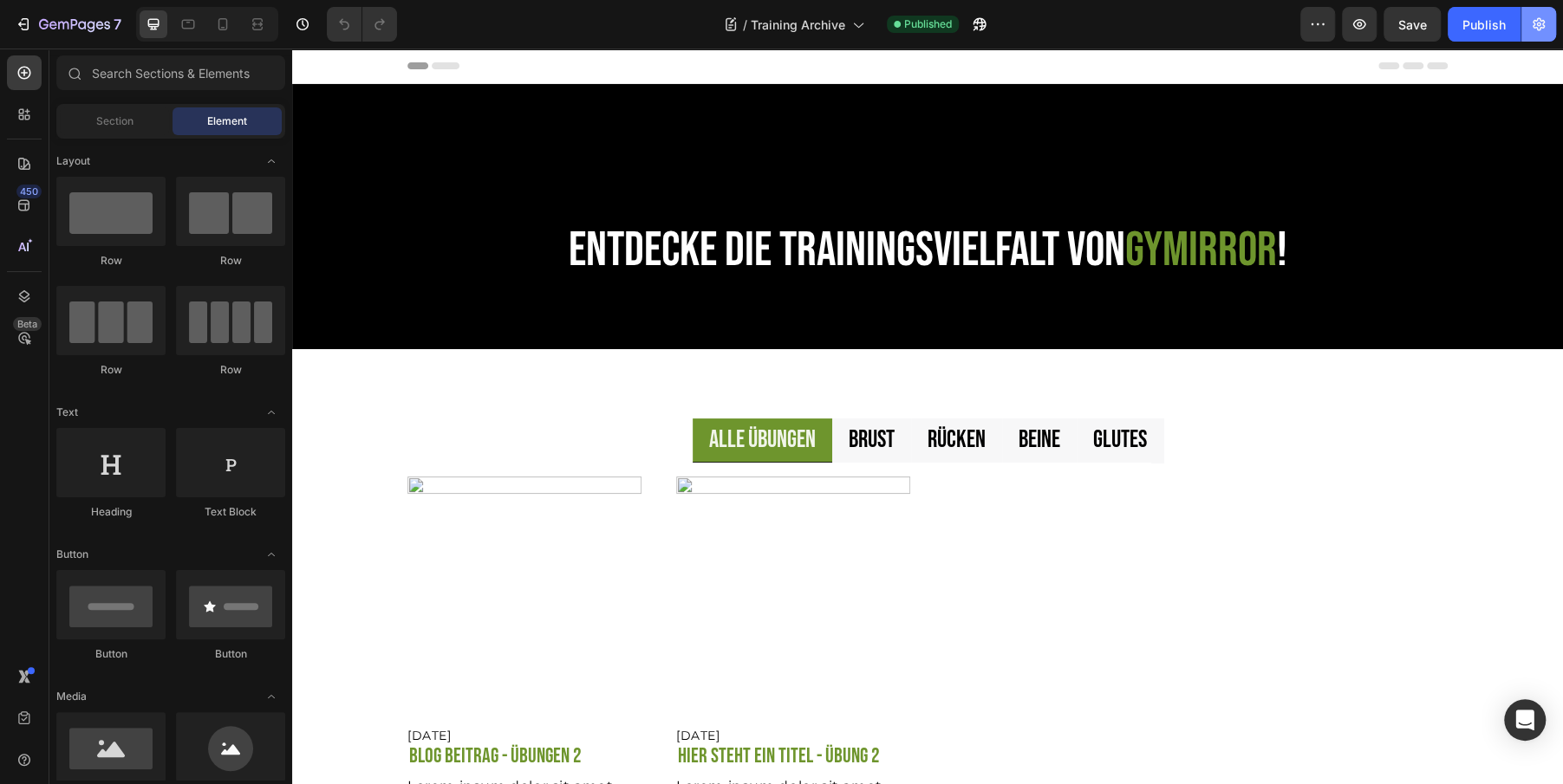
click at [1531, 24] on icon "button" at bounding box center [1539, 25] width 17 height 17
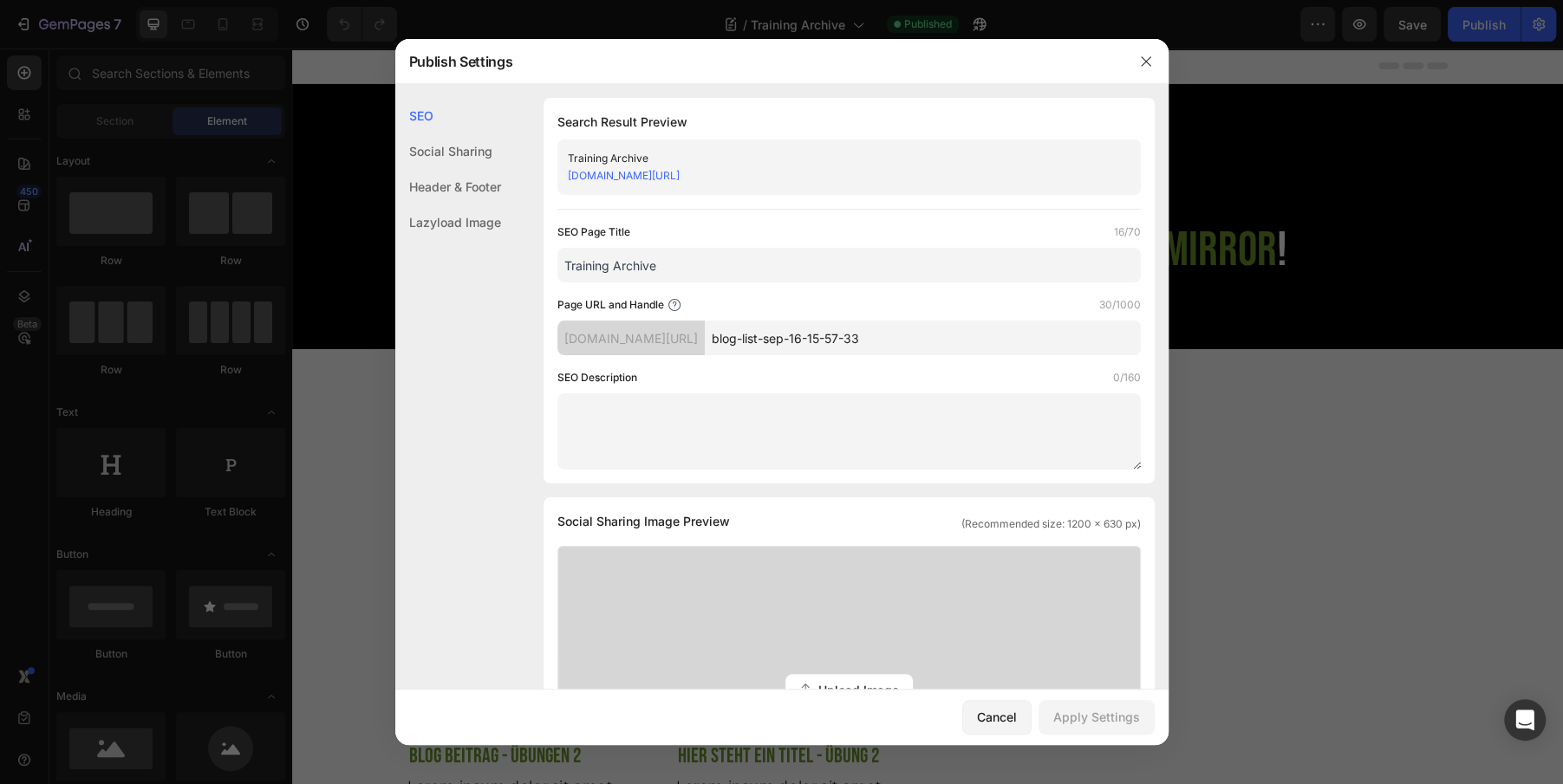
click at [834, 337] on input "blog-list-sep-16-15-57-33" at bounding box center [923, 338] width 437 height 35
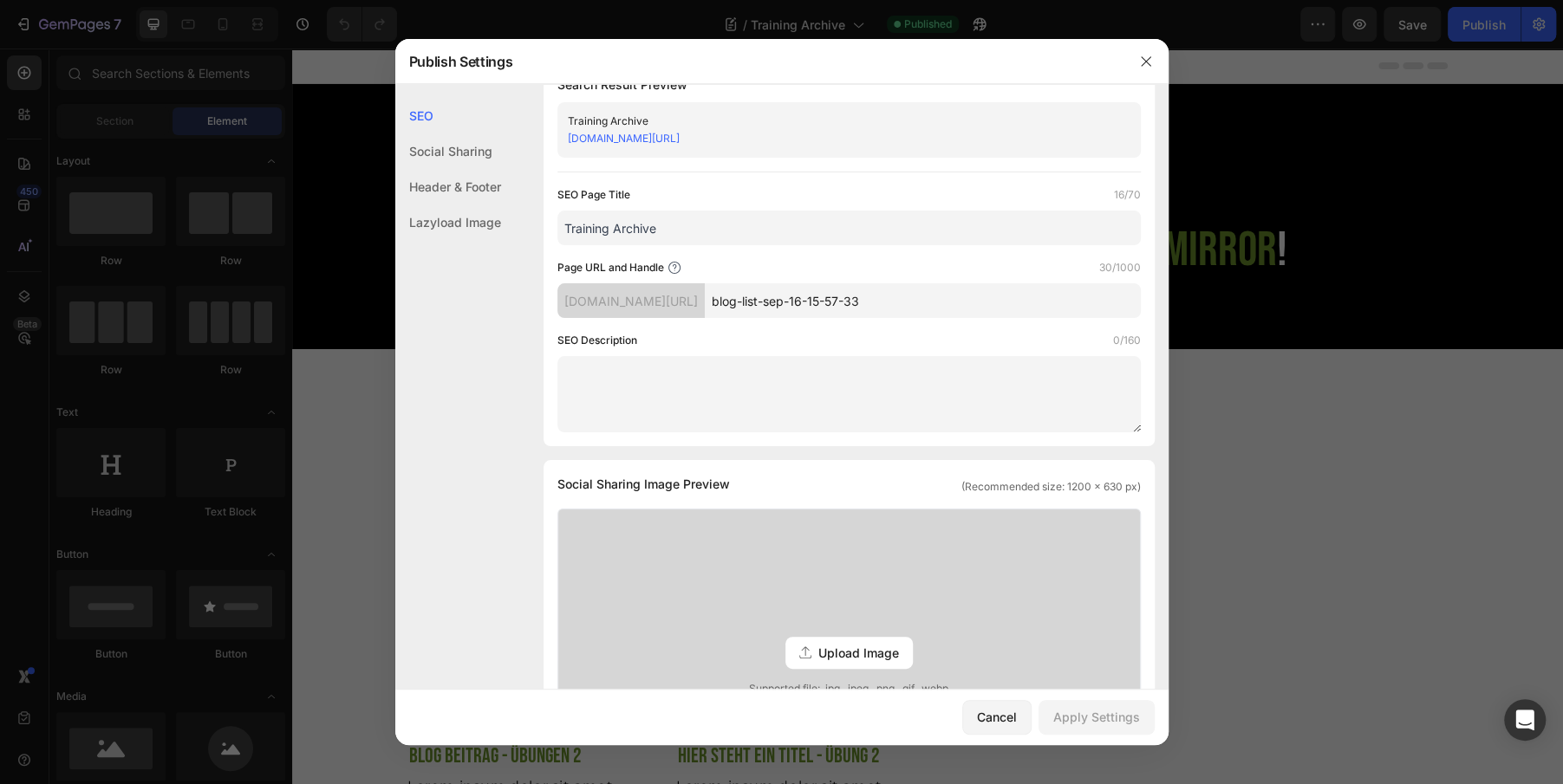
scroll to position [35, 0]
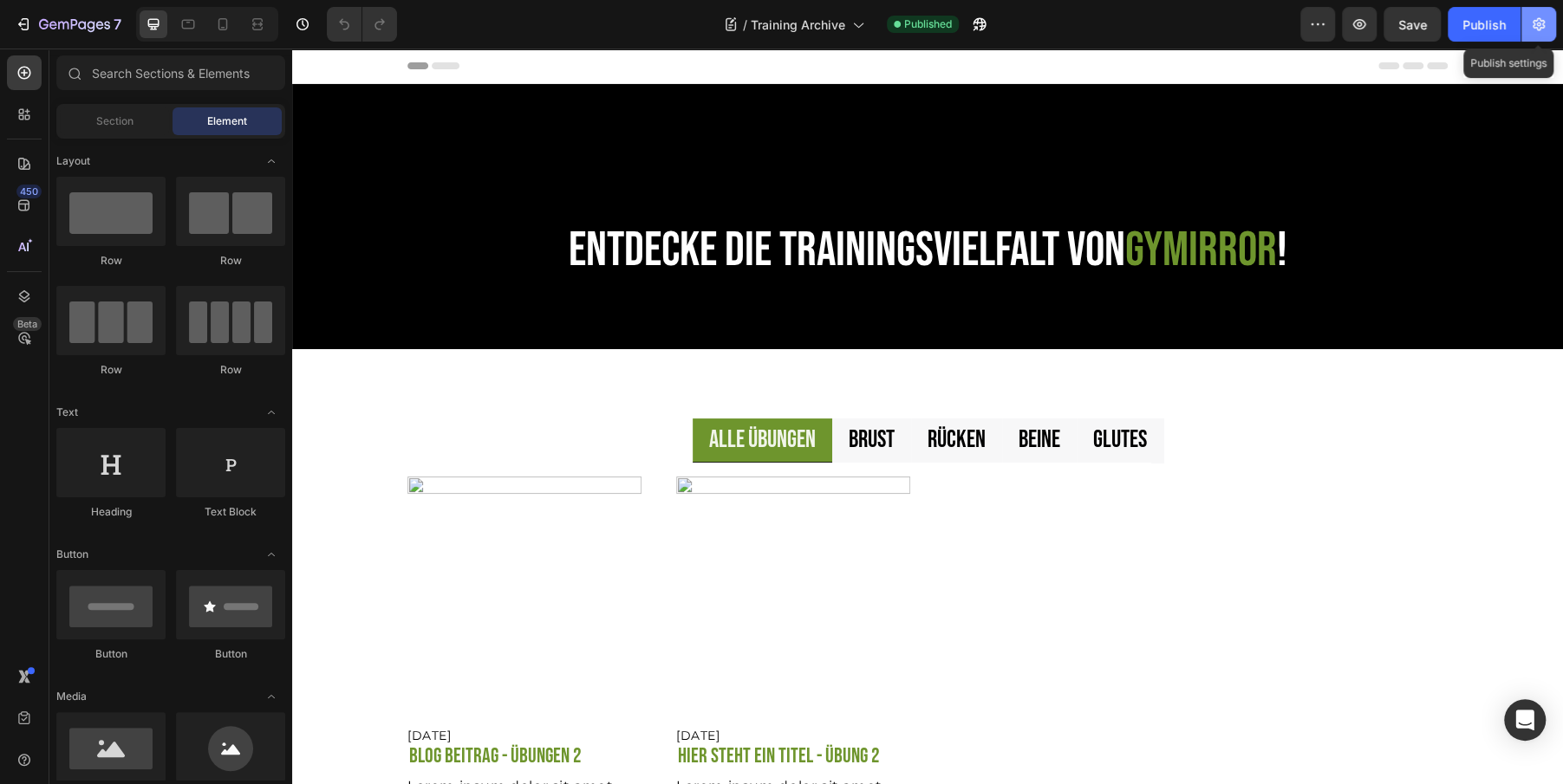
click at [1528, 32] on button "button" at bounding box center [1538, 24] width 35 height 35
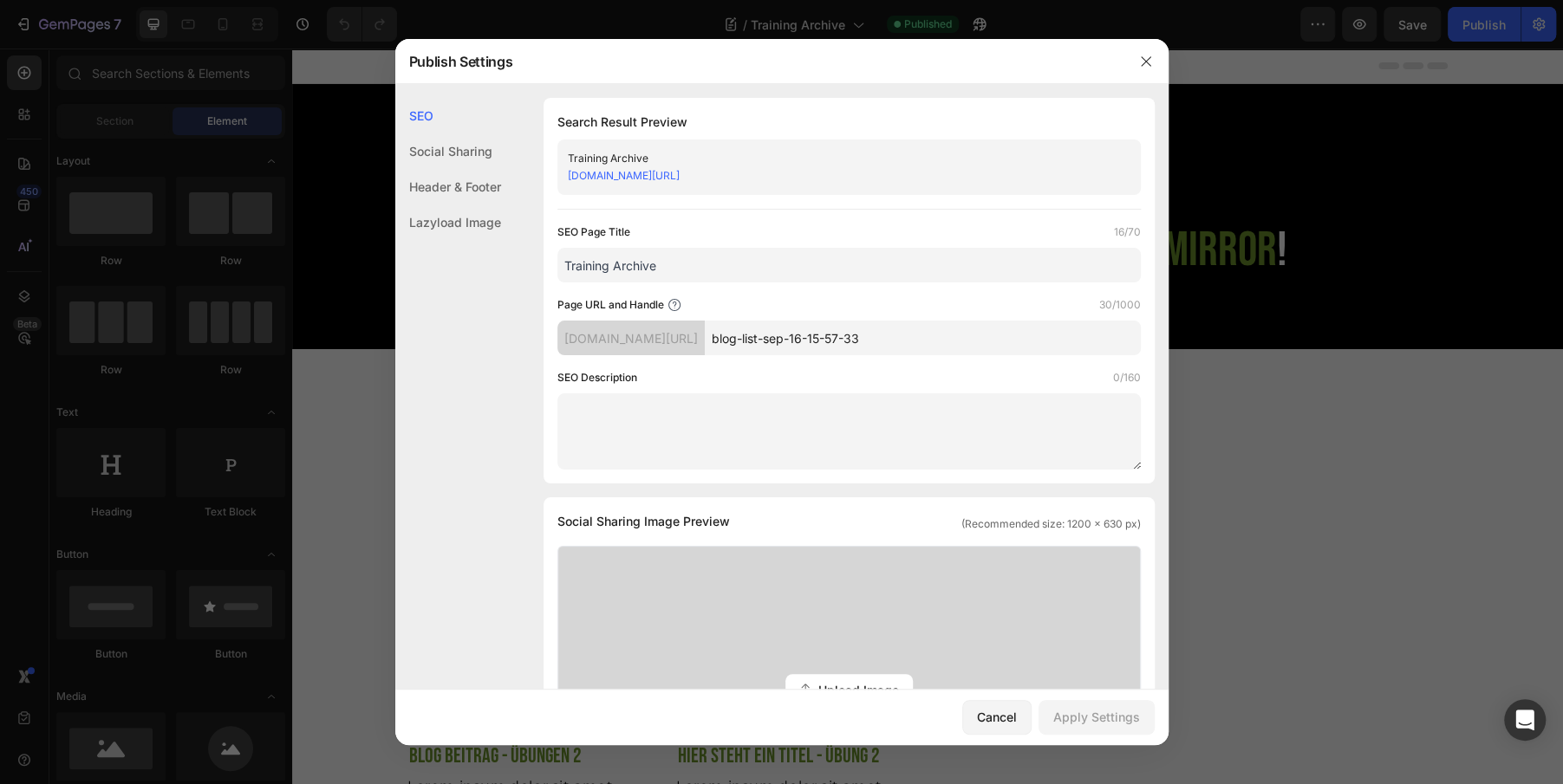
click at [1017, 330] on input "blog-list-sep-16-15-57-33" at bounding box center [923, 338] width 437 height 35
click at [669, 304] on icon at bounding box center [675, 305] width 14 height 14
click at [348, 159] on div at bounding box center [782, 392] width 1563 height 784
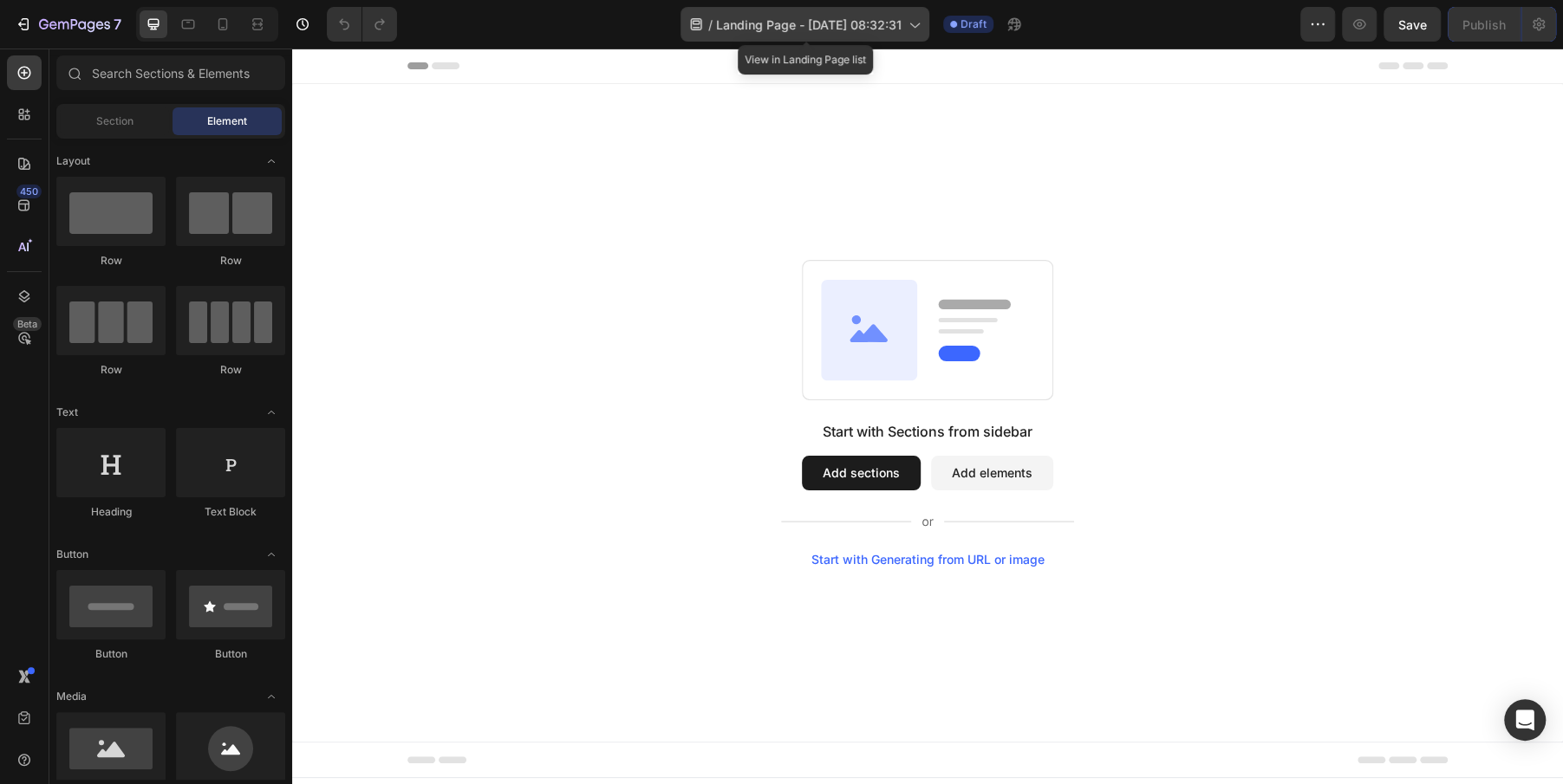
click at [908, 21] on icon at bounding box center [914, 25] width 17 height 17
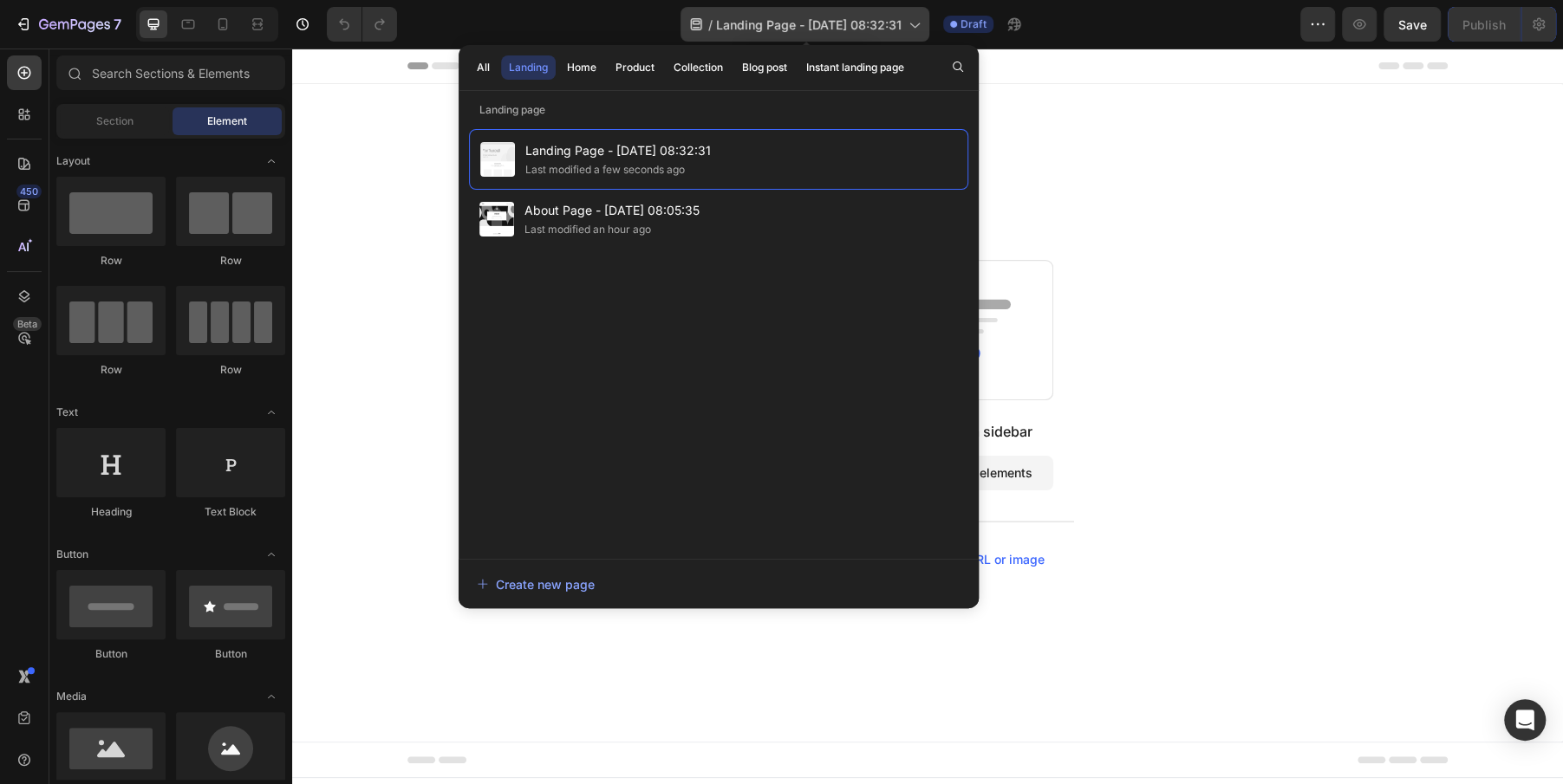
click at [908, 21] on icon at bounding box center [914, 25] width 17 height 17
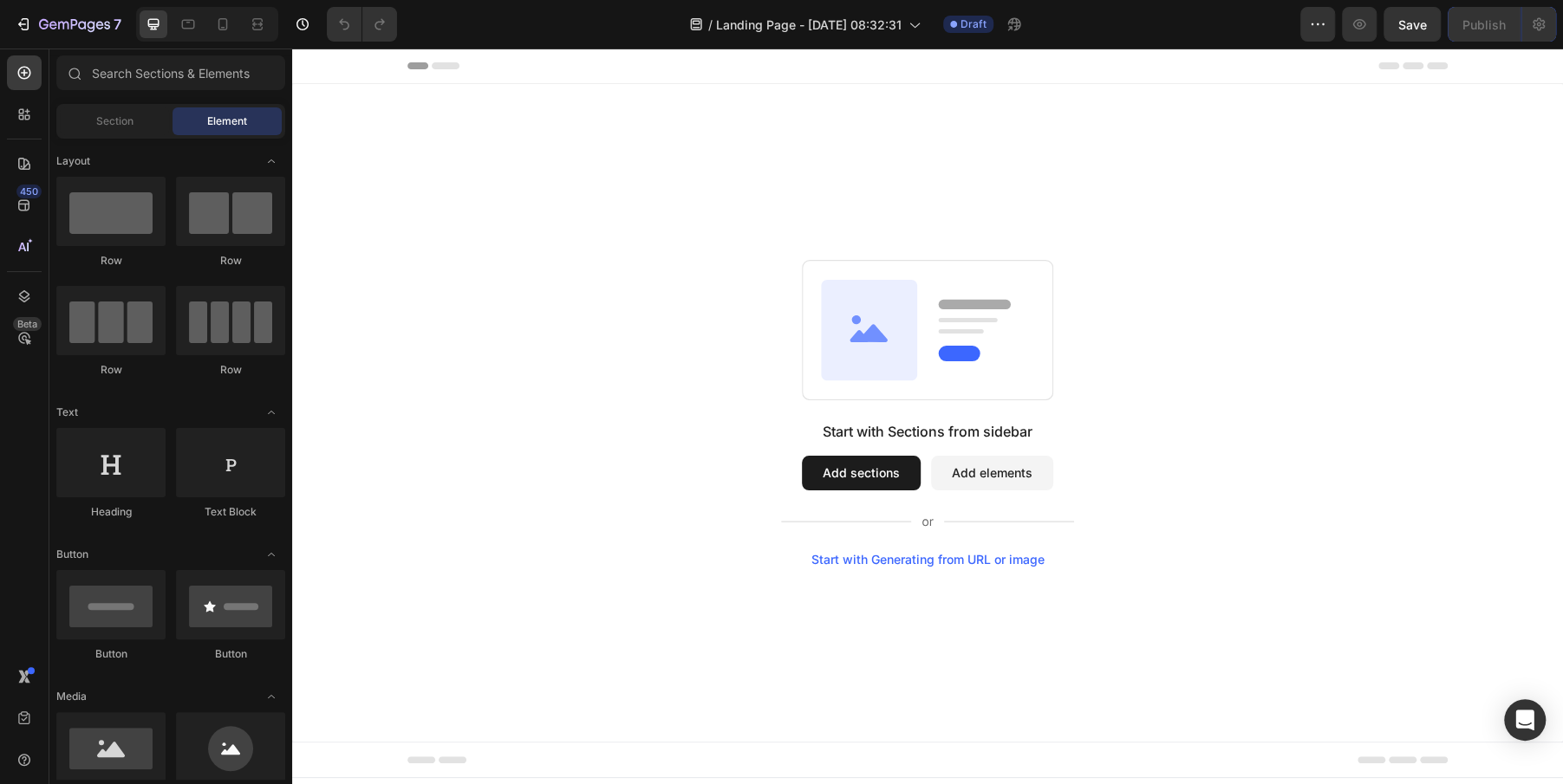
click at [30, 43] on div "7 Version history / Landing Page - Sep 28, 08:32:31 Draft Preview Save Publish" at bounding box center [782, 25] width 1563 height 49
click at [30, 33] on div "7" at bounding box center [68, 25] width 107 height 21
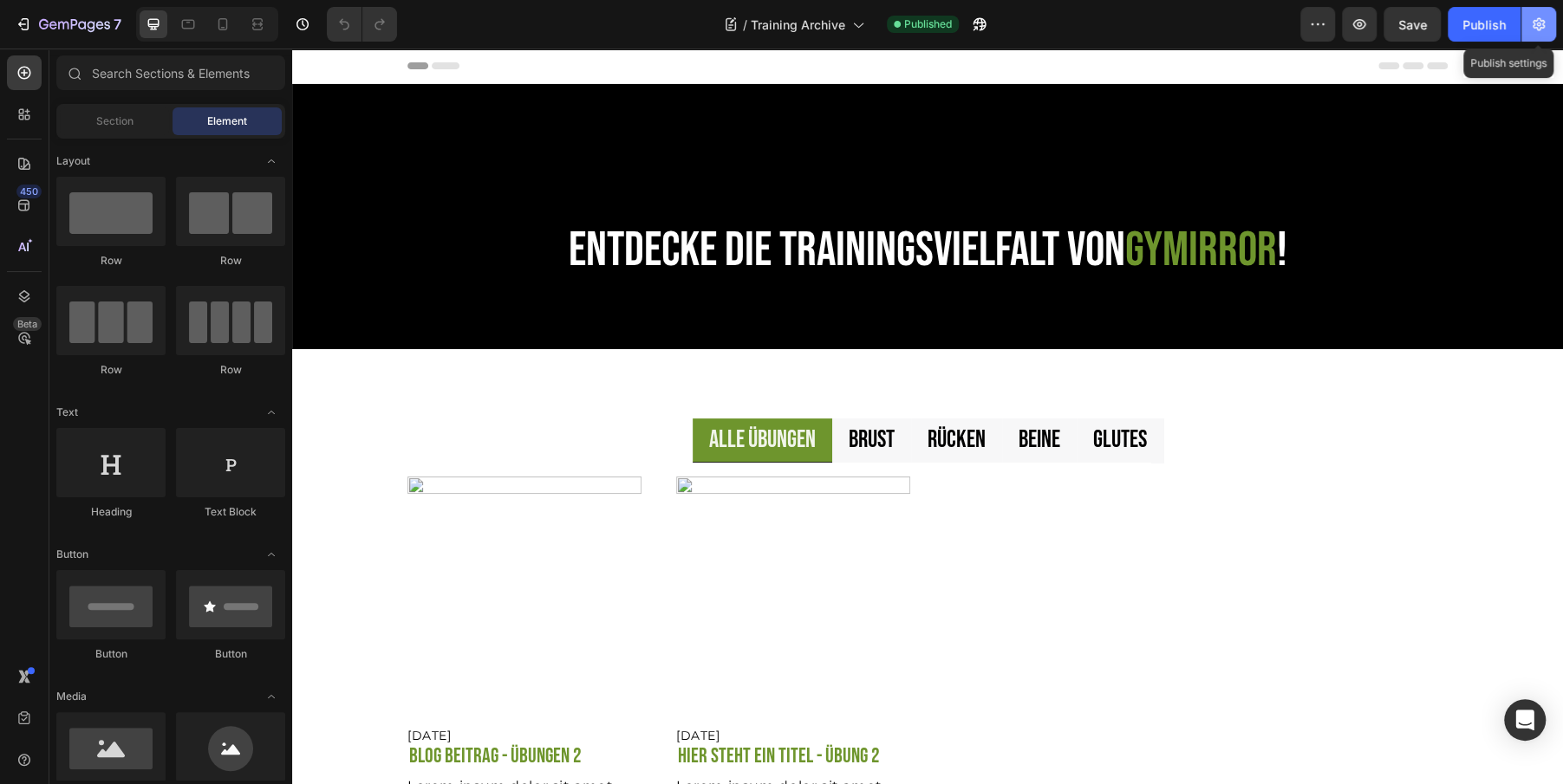
click at [1548, 18] on button "button" at bounding box center [1538, 24] width 35 height 35
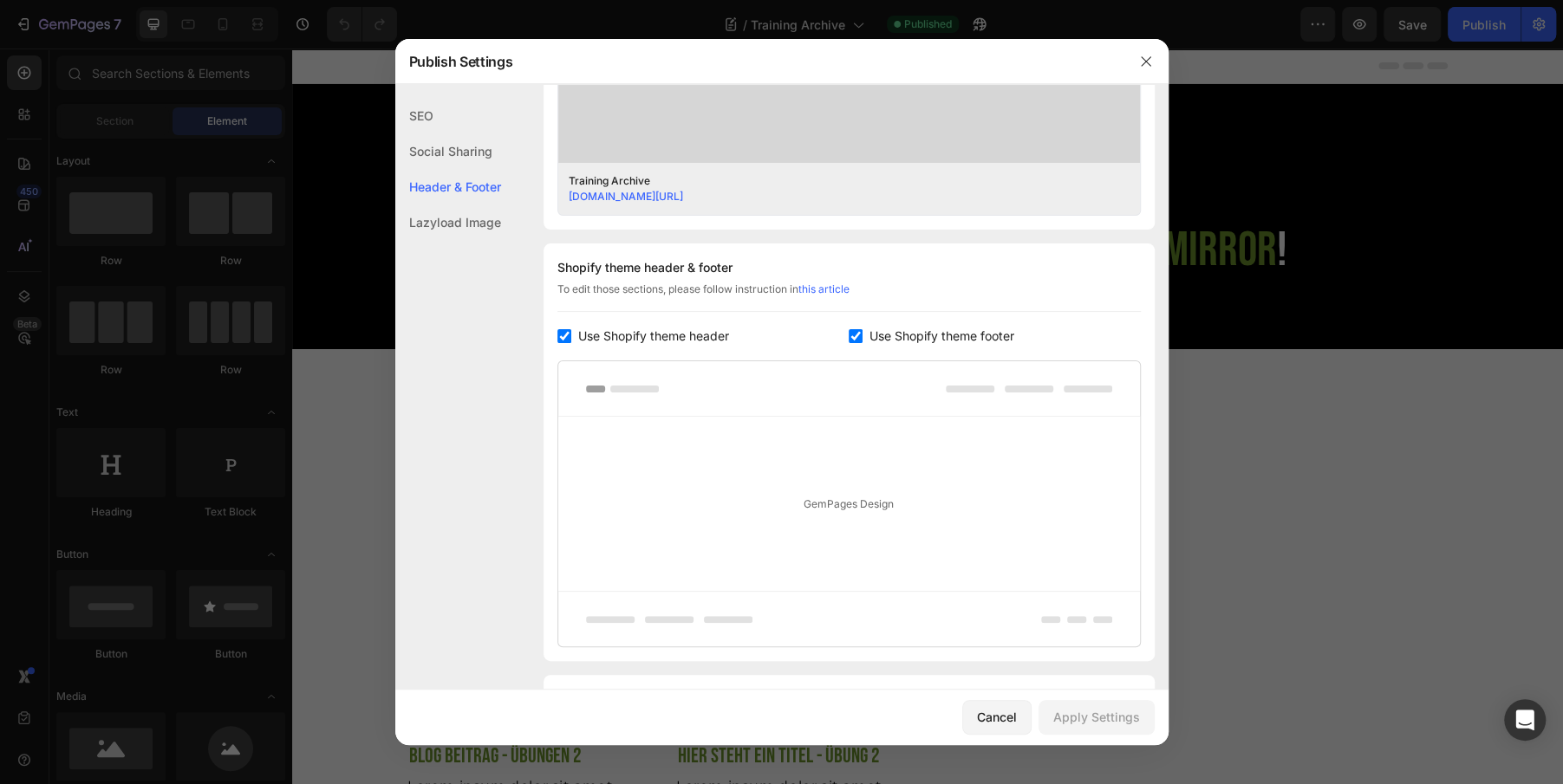
scroll to position [768, 0]
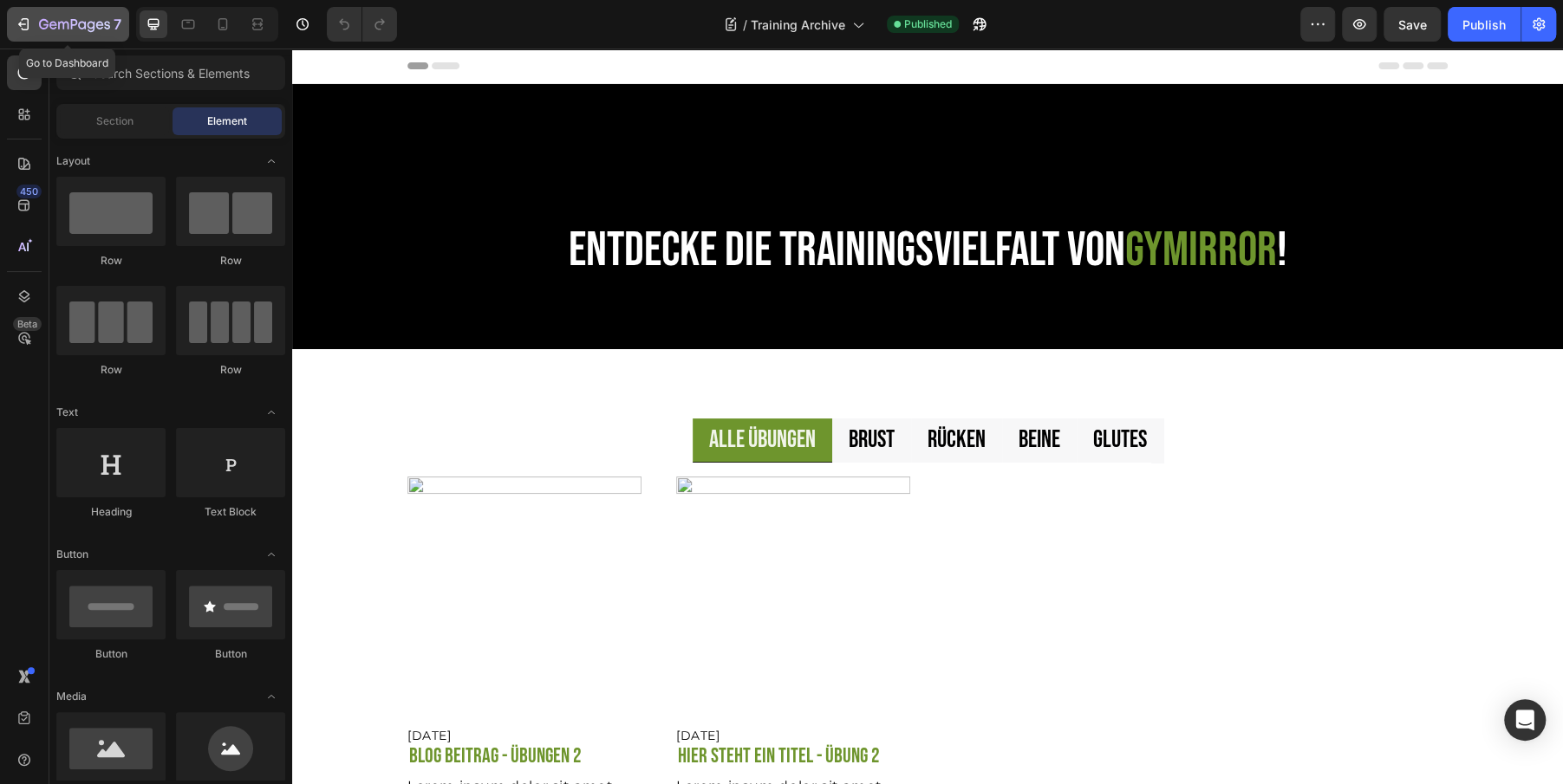
click at [29, 29] on icon "button" at bounding box center [24, 25] width 17 height 17
click at [1547, 26] on icon "button" at bounding box center [1539, 25] width 17 height 17
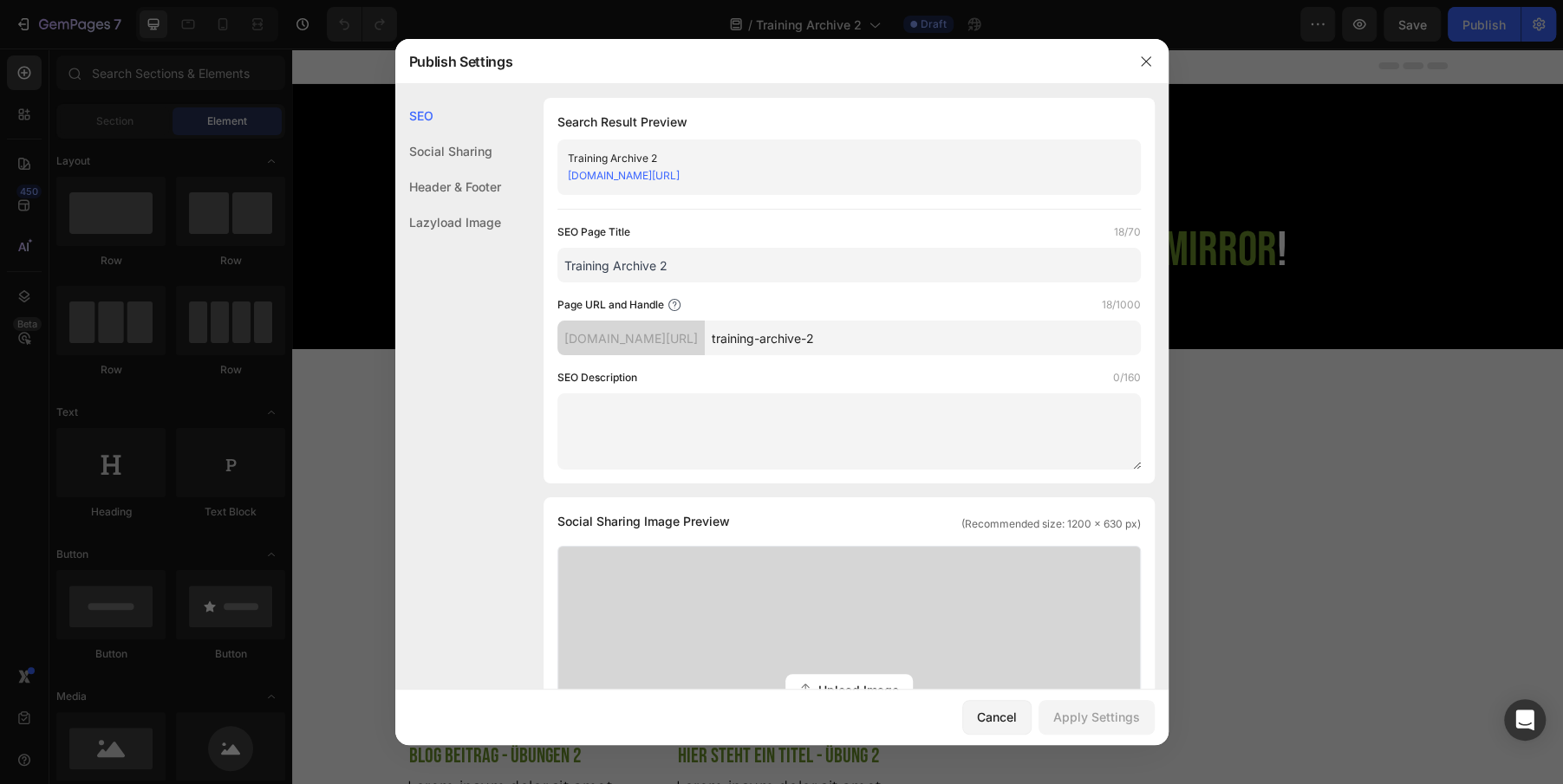
drag, startPoint x: 814, startPoint y: 339, endPoint x: 962, endPoint y: 346, distance: 148.2
click at [962, 346] on input "training-archive-2" at bounding box center [923, 338] width 437 height 35
type input "trainings"
click at [1101, 712] on div "Apply Settings" at bounding box center [1097, 717] width 87 height 18
drag, startPoint x: 657, startPoint y: 264, endPoint x: 786, endPoint y: 262, distance: 129.0
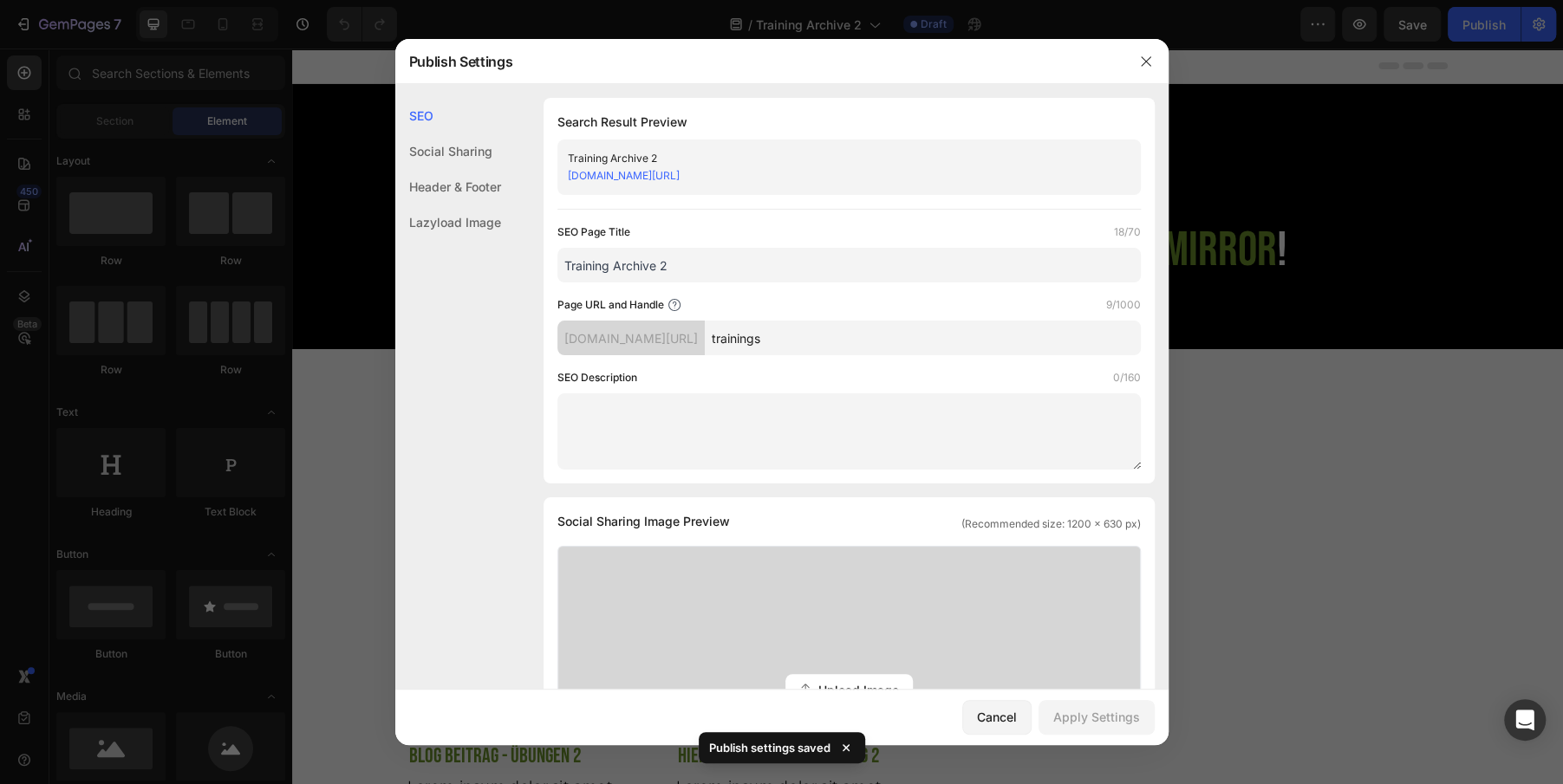
click at [780, 266] on input "Training Archive 2" at bounding box center [850, 264] width 584 height 35
type input "Training Archive"
click at [1053, 718] on button "Apply Settings" at bounding box center [1096, 717] width 116 height 35
click at [279, 287] on div at bounding box center [782, 392] width 1563 height 784
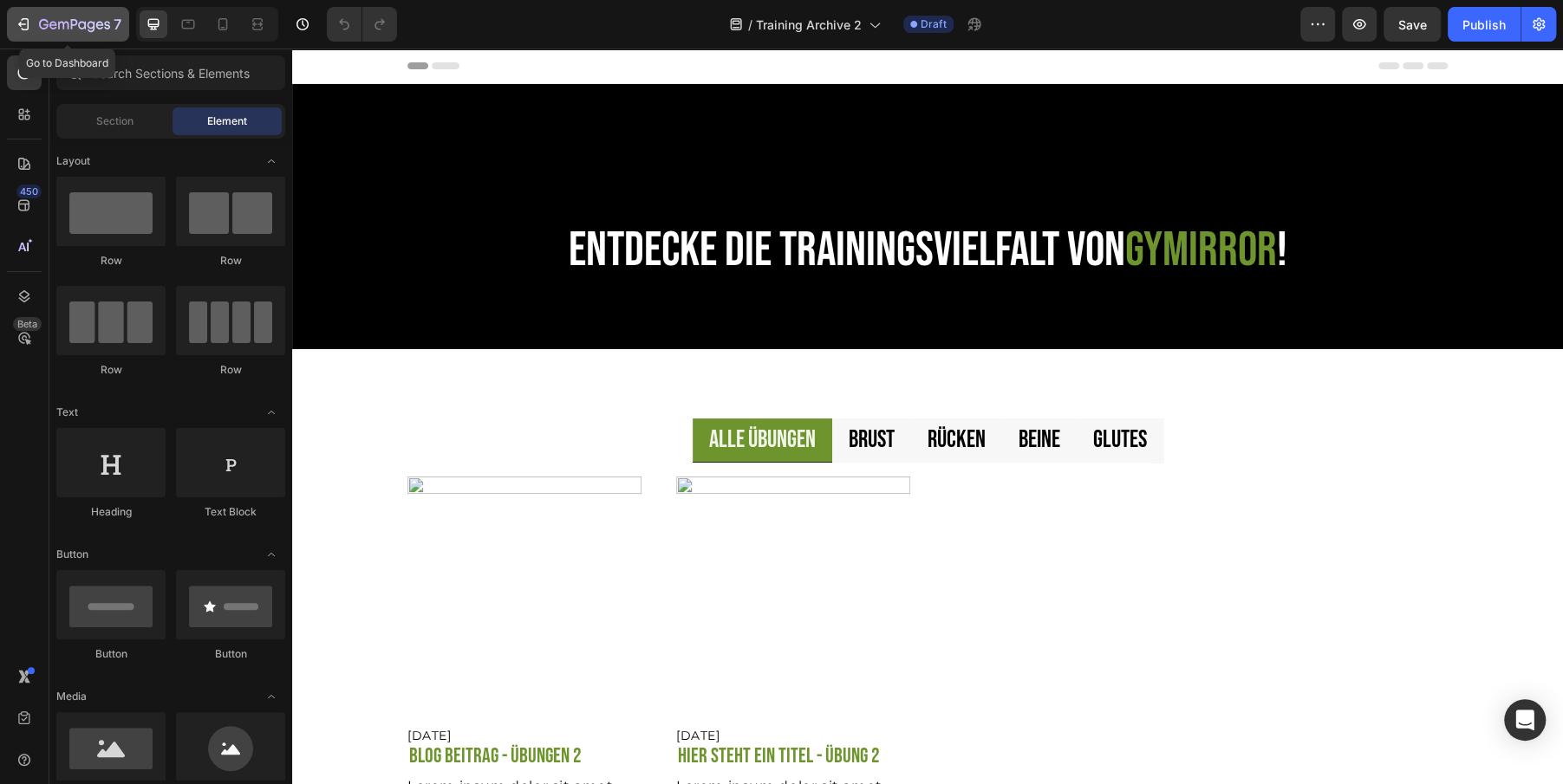
click at [29, 29] on icon "button" at bounding box center [24, 25] width 17 height 17
click at [1485, 30] on div "Publish" at bounding box center [1485, 25] width 43 height 18
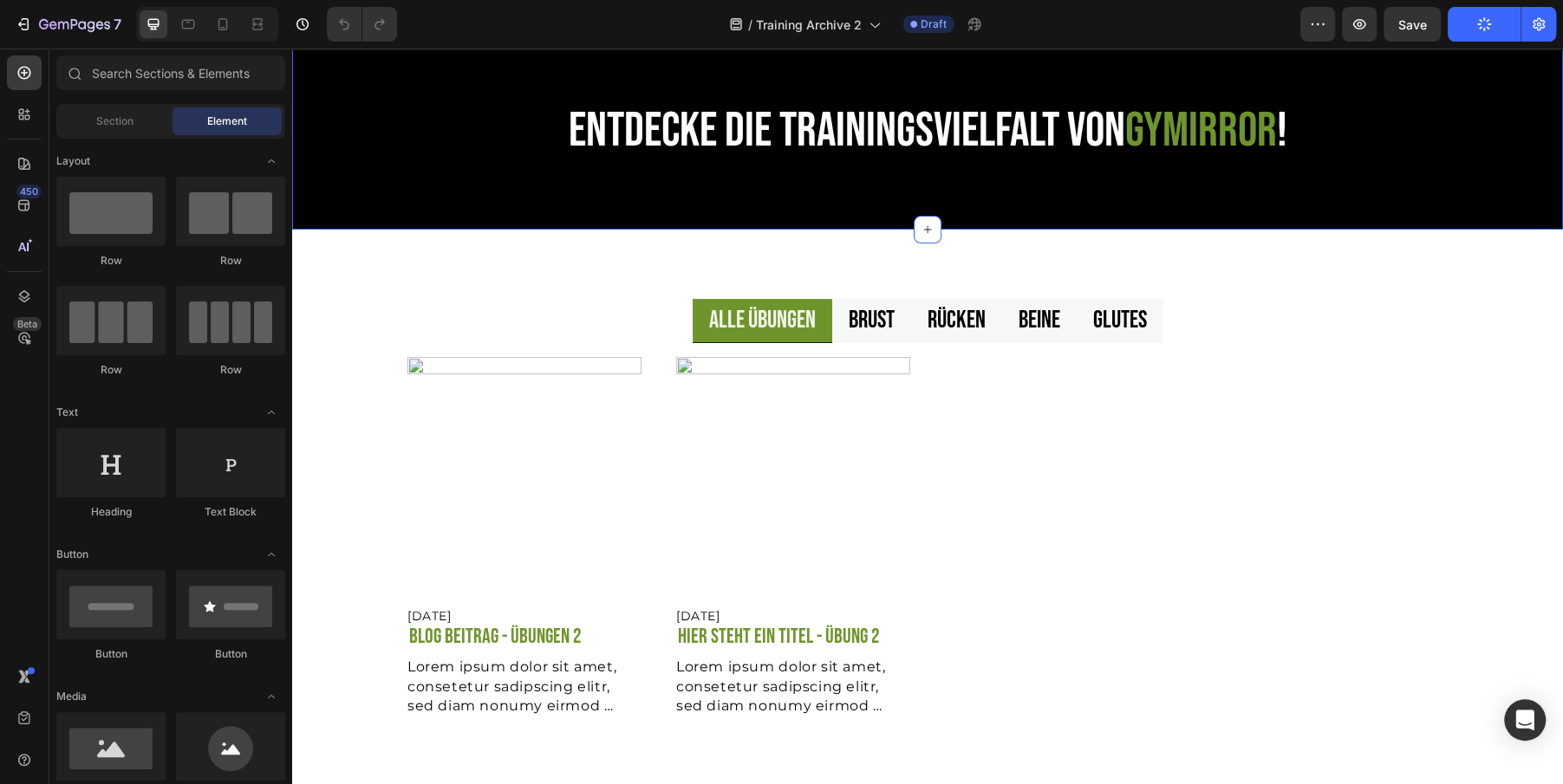
scroll to position [125, 0]
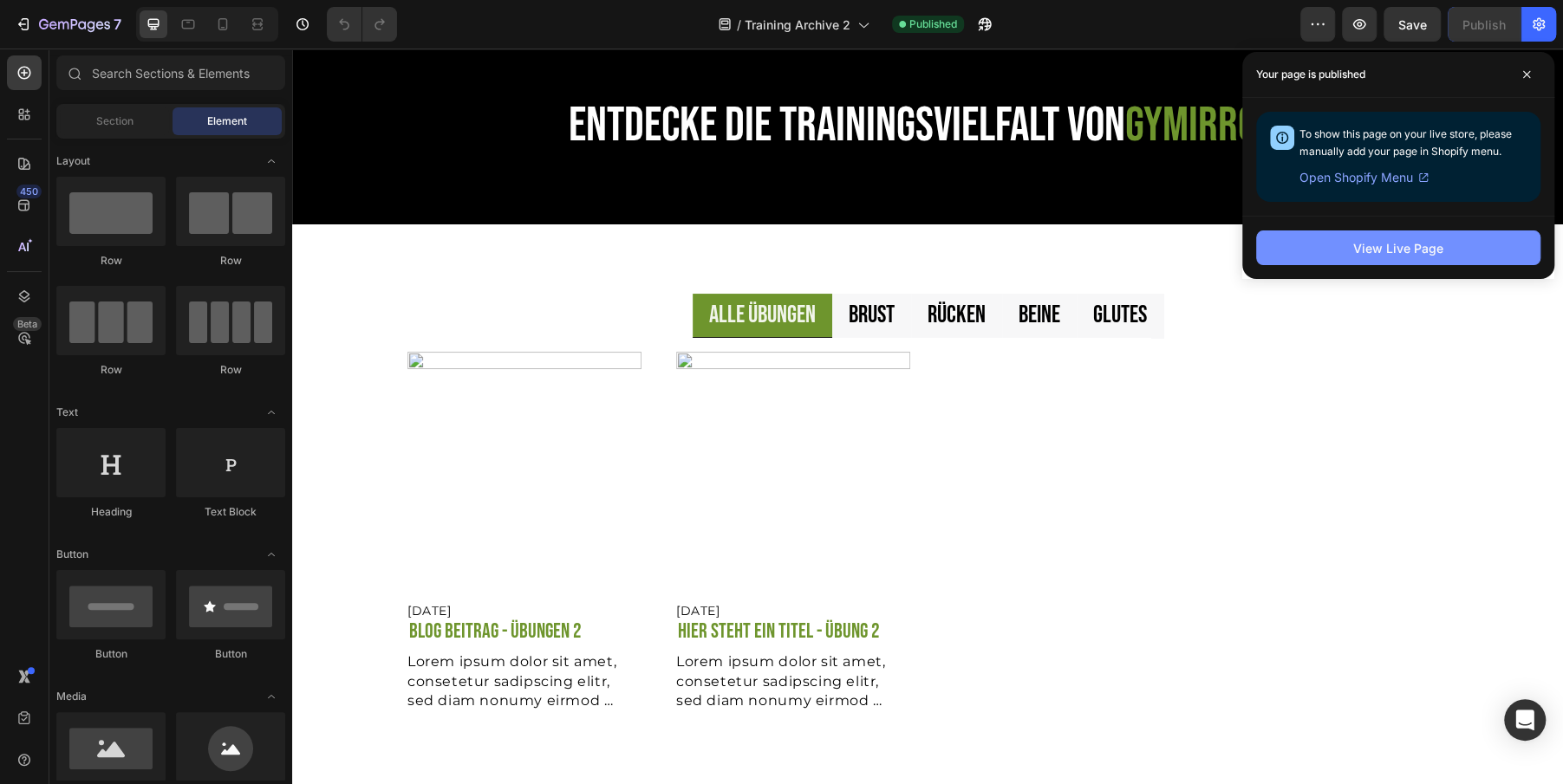
click at [1401, 256] on div "View Live Page" at bounding box center [1398, 247] width 90 height 18
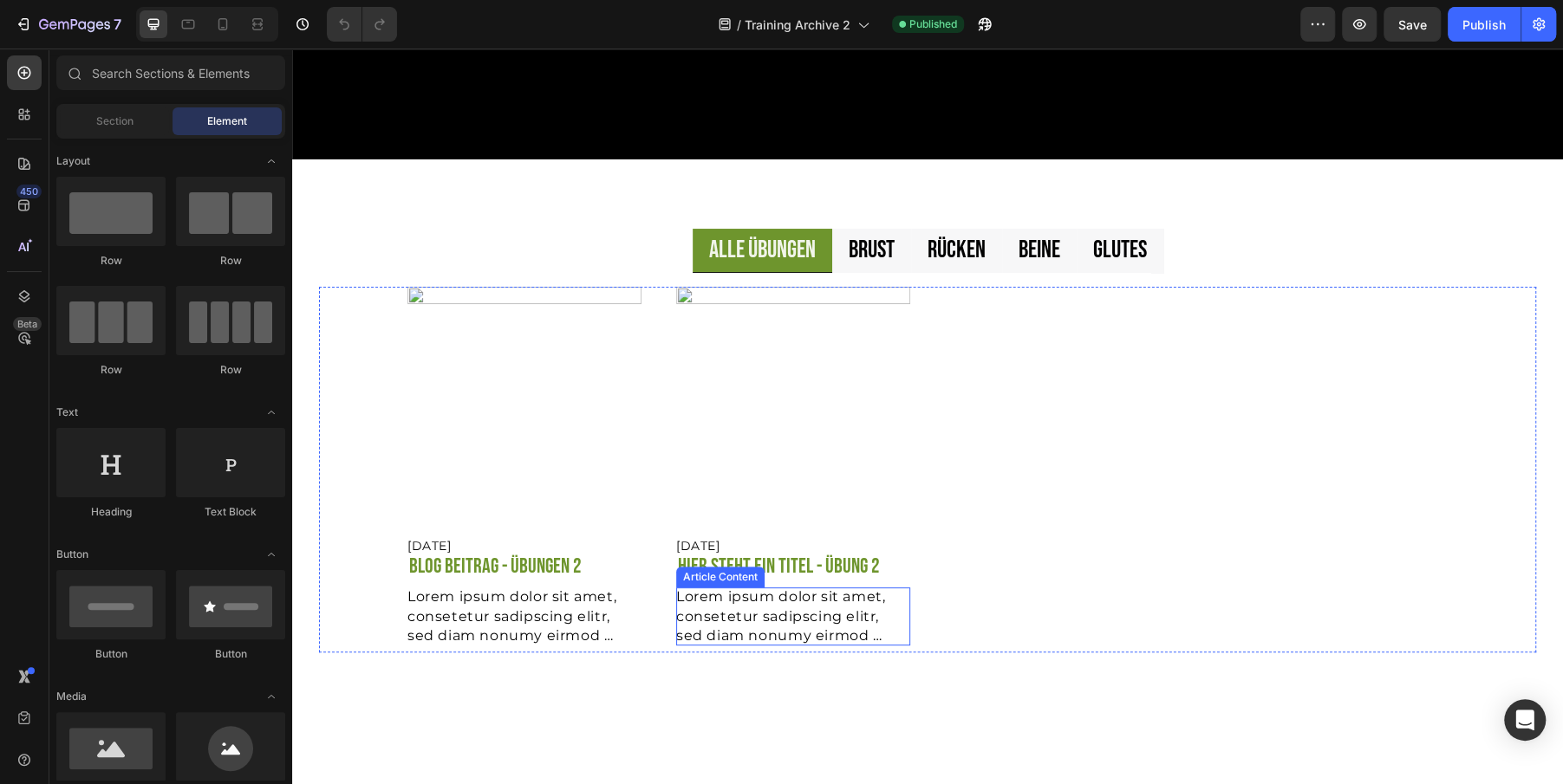
scroll to position [0, 0]
